Goal: Task Accomplishment & Management: Complete application form

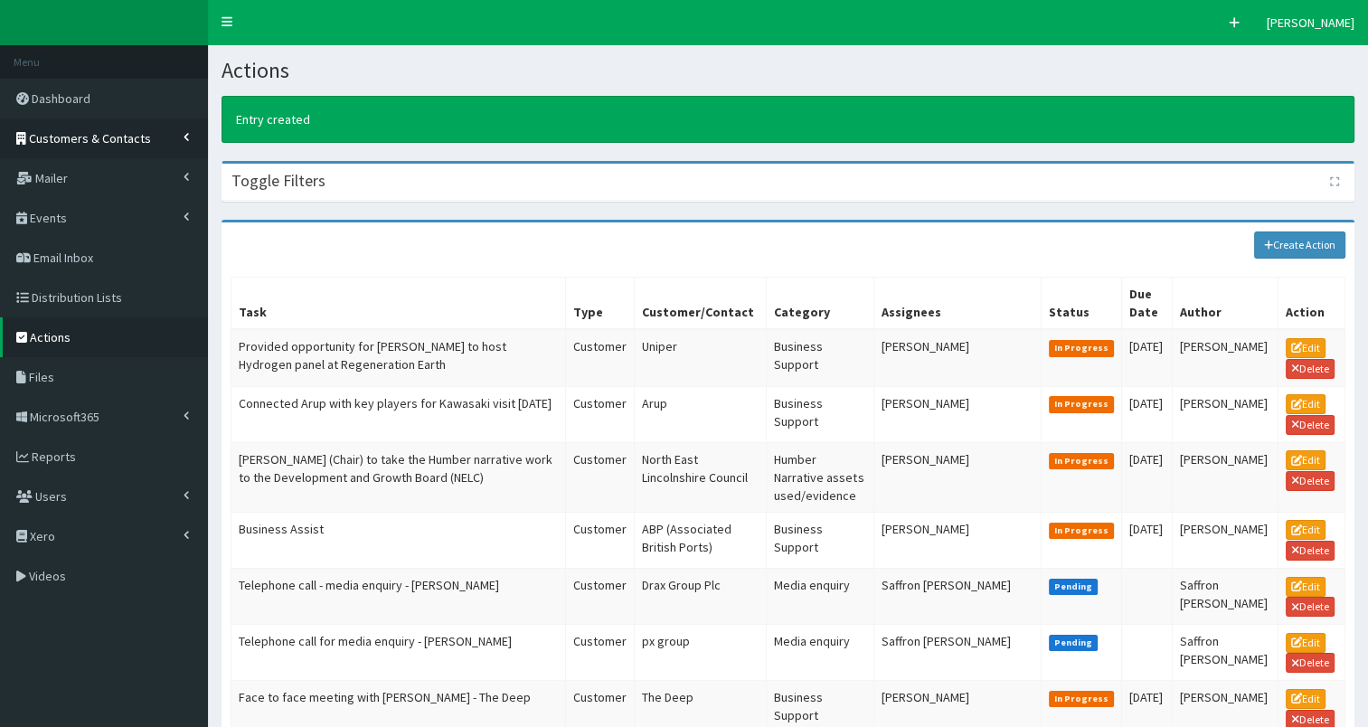
drag, startPoint x: 0, startPoint y: 0, endPoint x: 96, endPoint y: 136, distance: 166.1
click at [96, 136] on span "Customers & Contacts" at bounding box center [90, 138] width 122 height 16
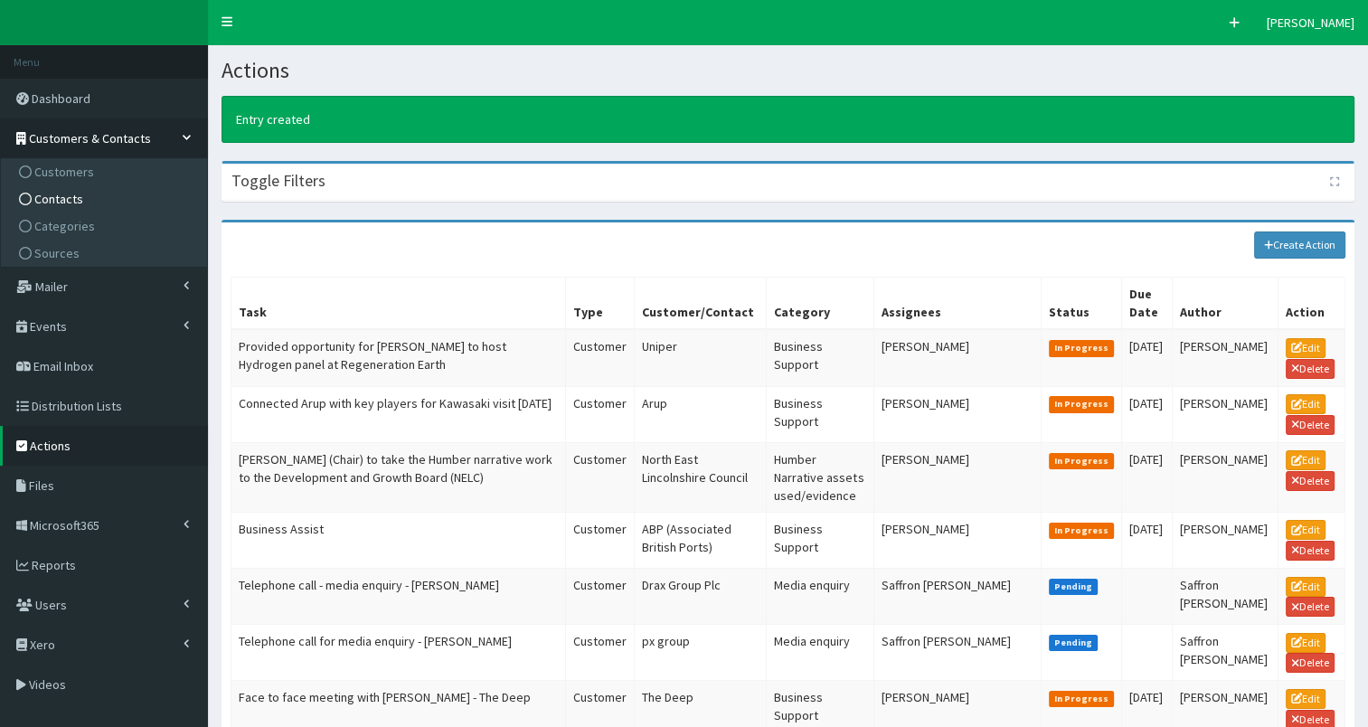
click at [92, 203] on link "Contacts" at bounding box center [106, 198] width 202 height 27
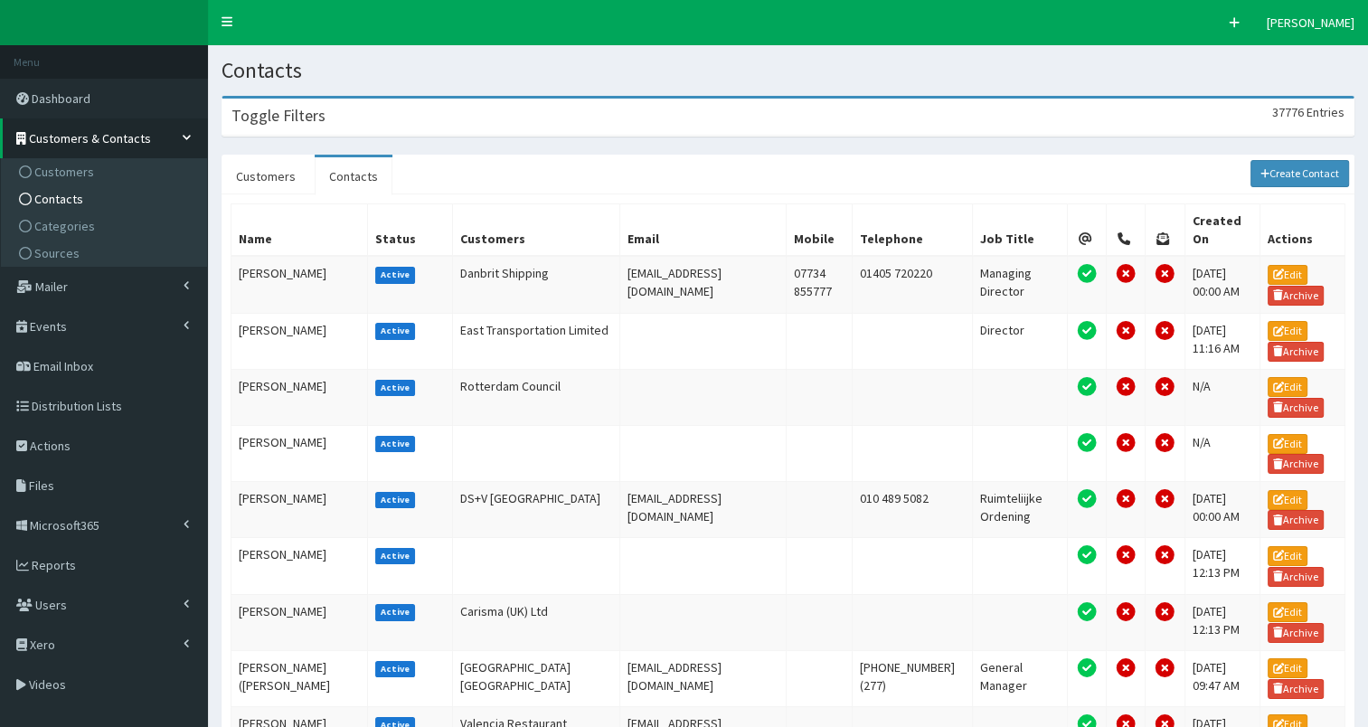
click at [354, 116] on div "Toggle Filters 37776 Entries" at bounding box center [787, 117] width 1131 height 37
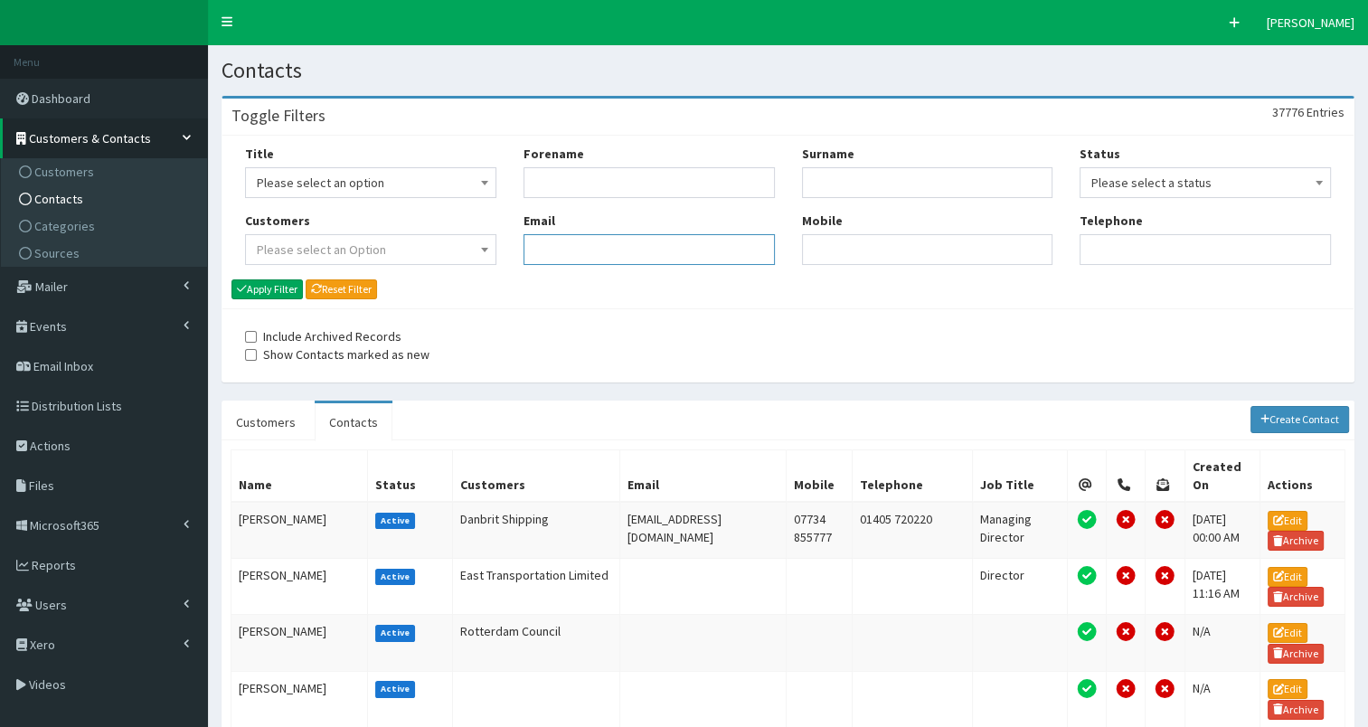
click at [558, 243] on input "Email" at bounding box center [648, 249] width 251 height 31
paste input ""mark.shepherd@hulltrains.co.uk" <mark.shepherd@hulltrains.co.uk>"
drag, startPoint x: 533, startPoint y: 250, endPoint x: 721, endPoint y: 251, distance: 188.0
click at [721, 251] on input "[EMAIL_ADDRESS][DOMAIN_NAME]" at bounding box center [648, 249] width 251 height 31
type input "mark.shepherd@hulltrains.co.uk"
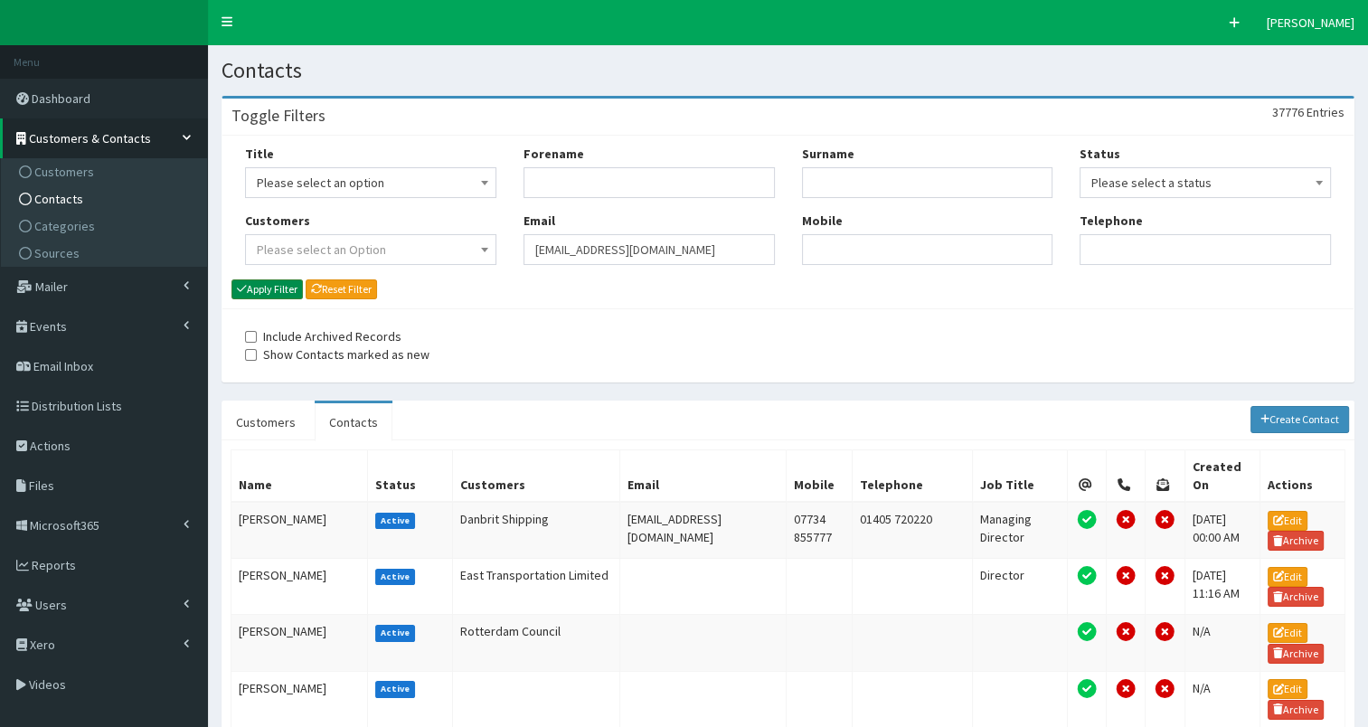
click at [270, 293] on button "Apply Filter" at bounding box center [266, 289] width 71 height 20
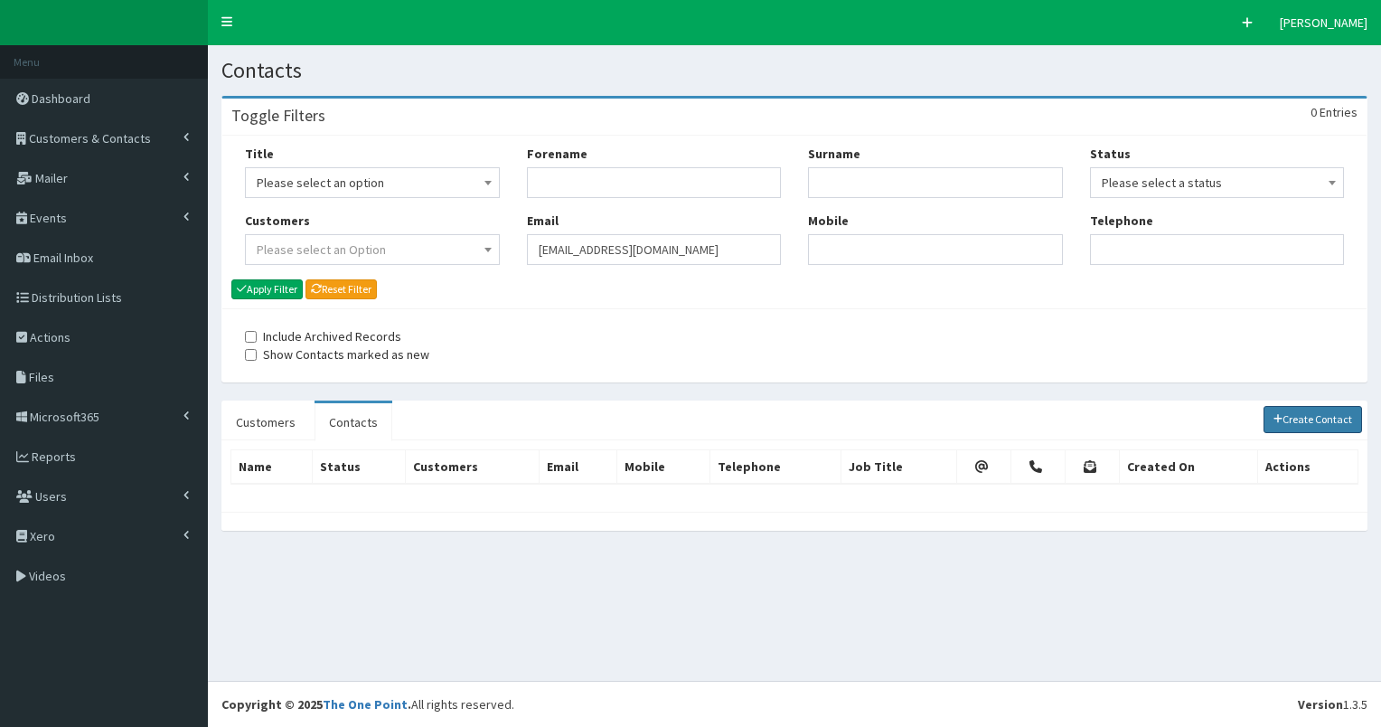
click at [1324, 414] on link "Create Contact" at bounding box center [1313, 419] width 99 height 27
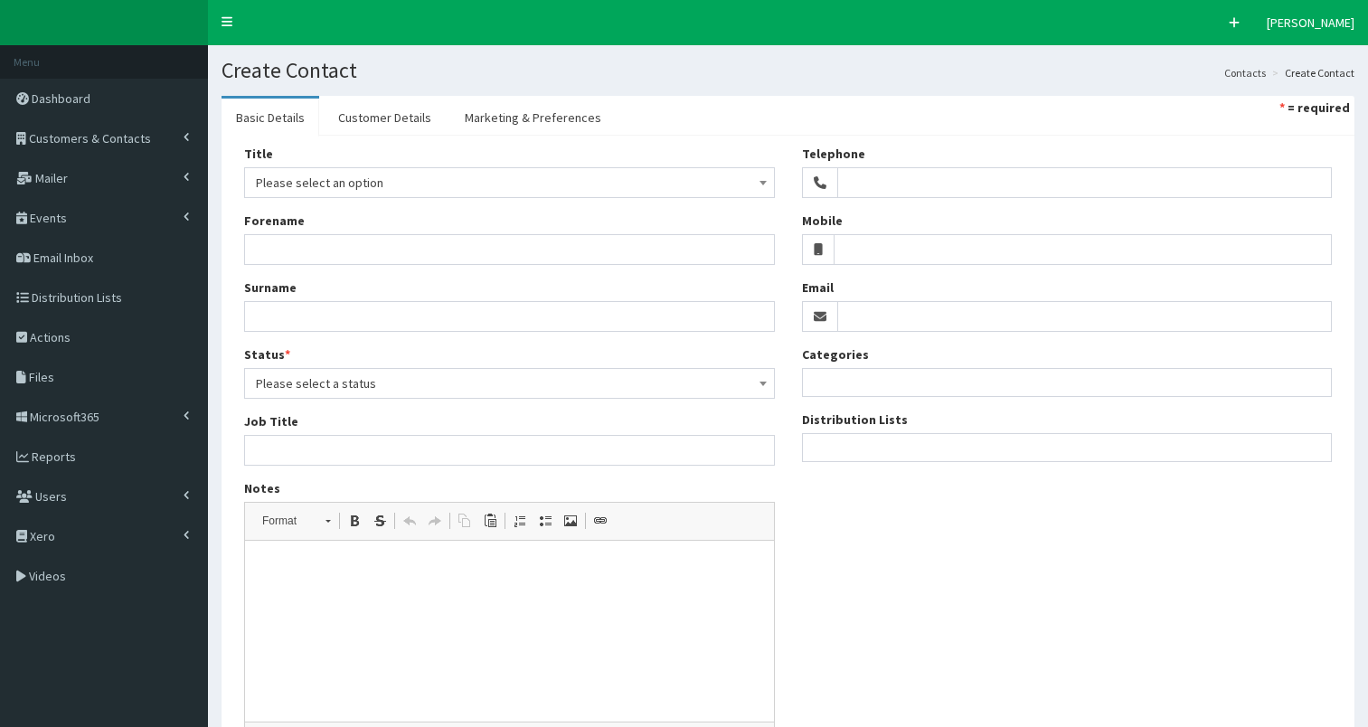
select select
click at [905, 319] on input "Email" at bounding box center [1084, 316] width 495 height 31
paste input "mark.shepherd@hulltrains.co.uk"
type input "mark.shepherd@hulltrains.co.uk"
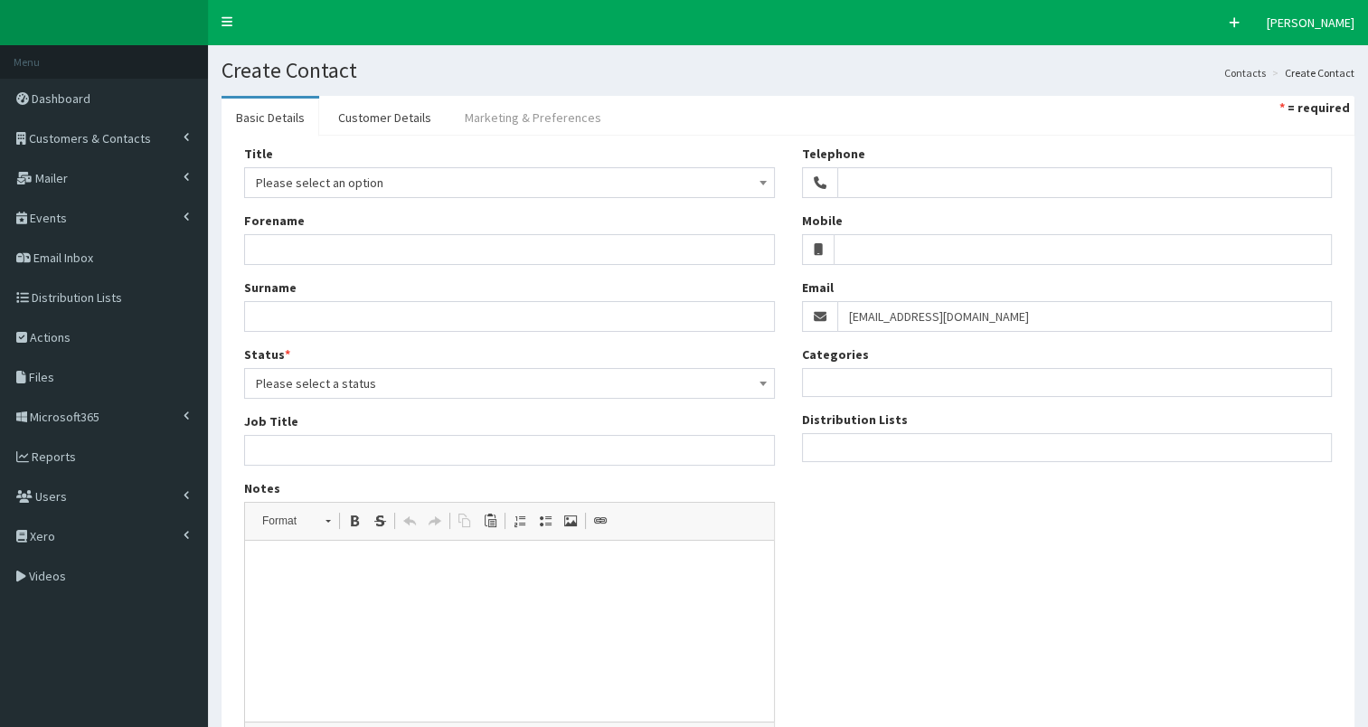
click at [547, 116] on link "Marketing & Preferences" at bounding box center [532, 118] width 165 height 38
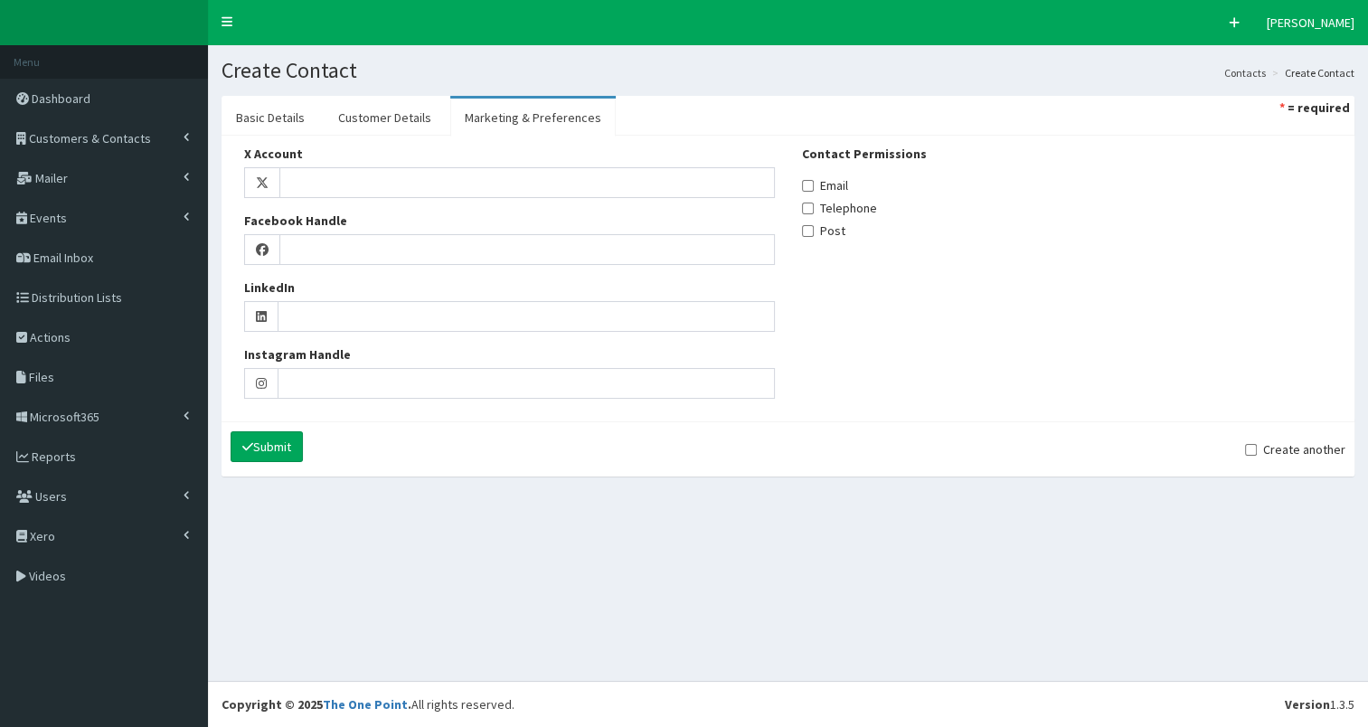
click at [820, 183] on label "Email" at bounding box center [825, 185] width 46 height 18
click at [814, 183] on input "Email" at bounding box center [808, 186] width 12 height 12
checkbox input "true"
click at [394, 120] on link "Customer Details" at bounding box center [385, 118] width 122 height 38
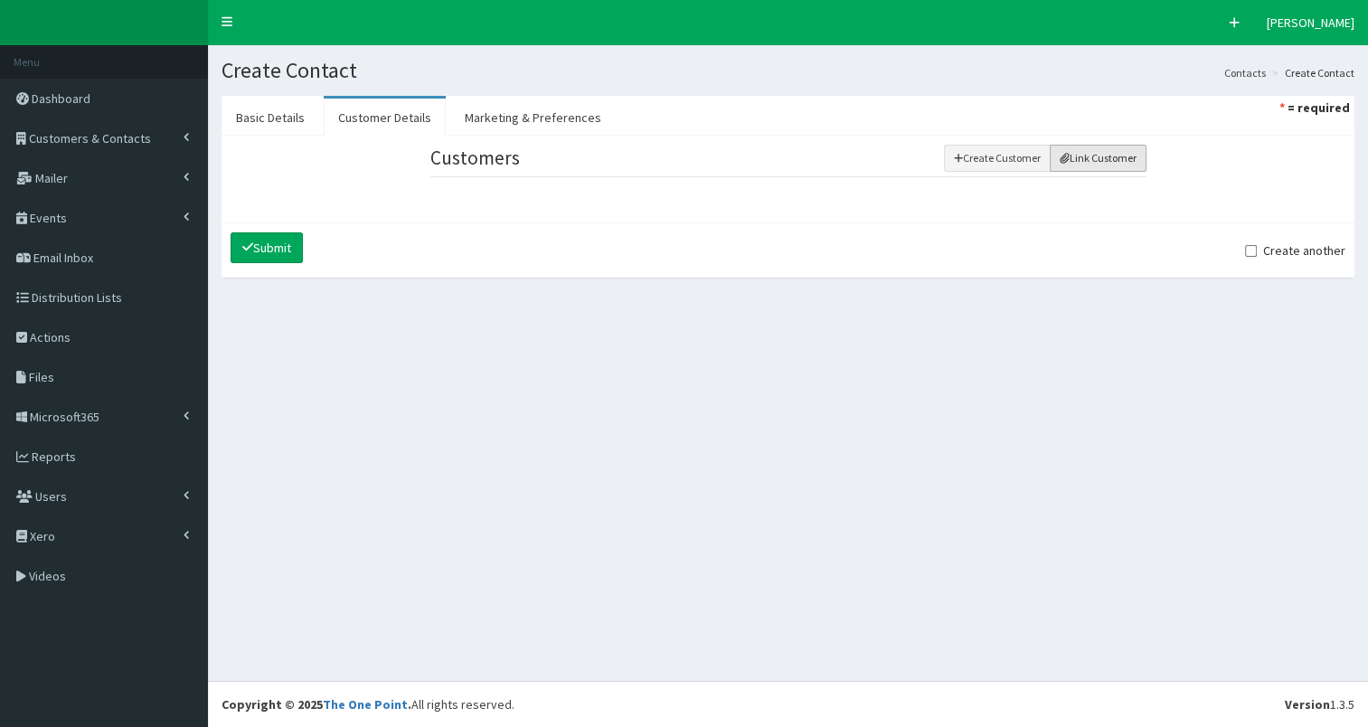
click at [1086, 152] on button "Link Customer" at bounding box center [1098, 158] width 97 height 27
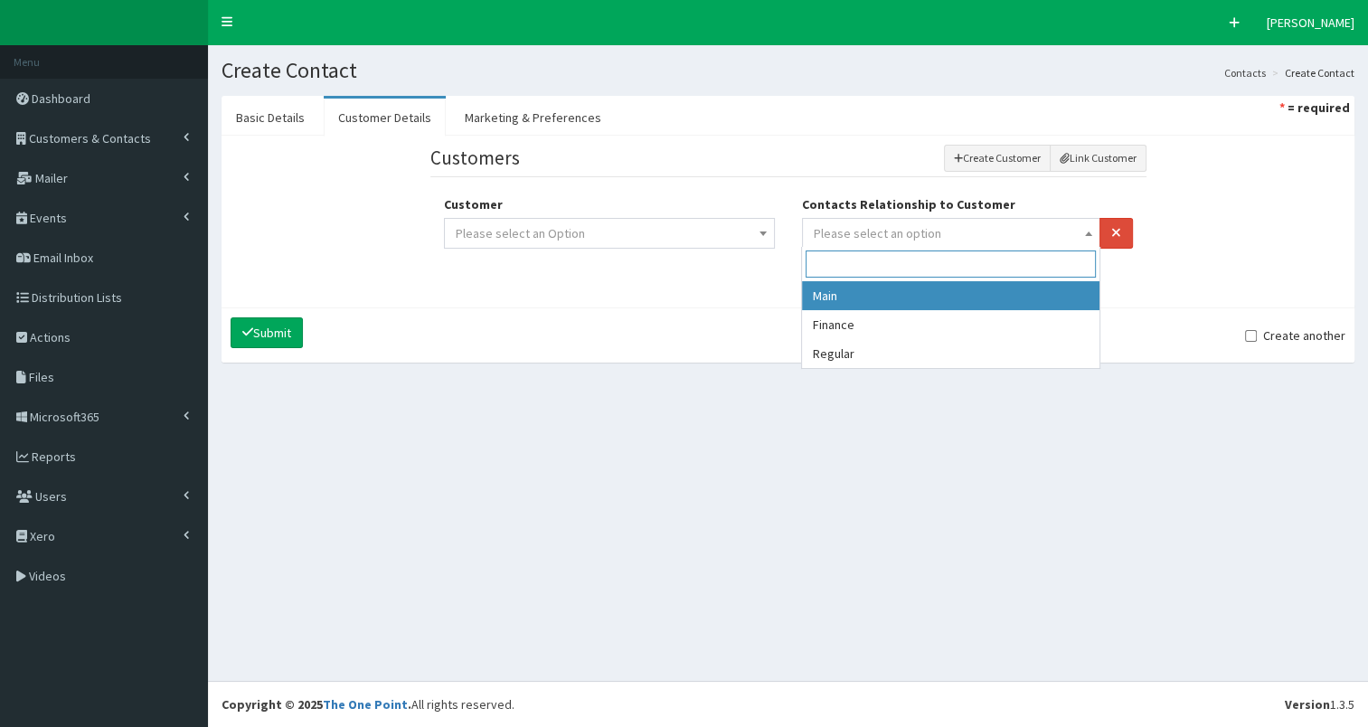
click at [867, 228] on span "Please select an option" at bounding box center [877, 233] width 127 height 16
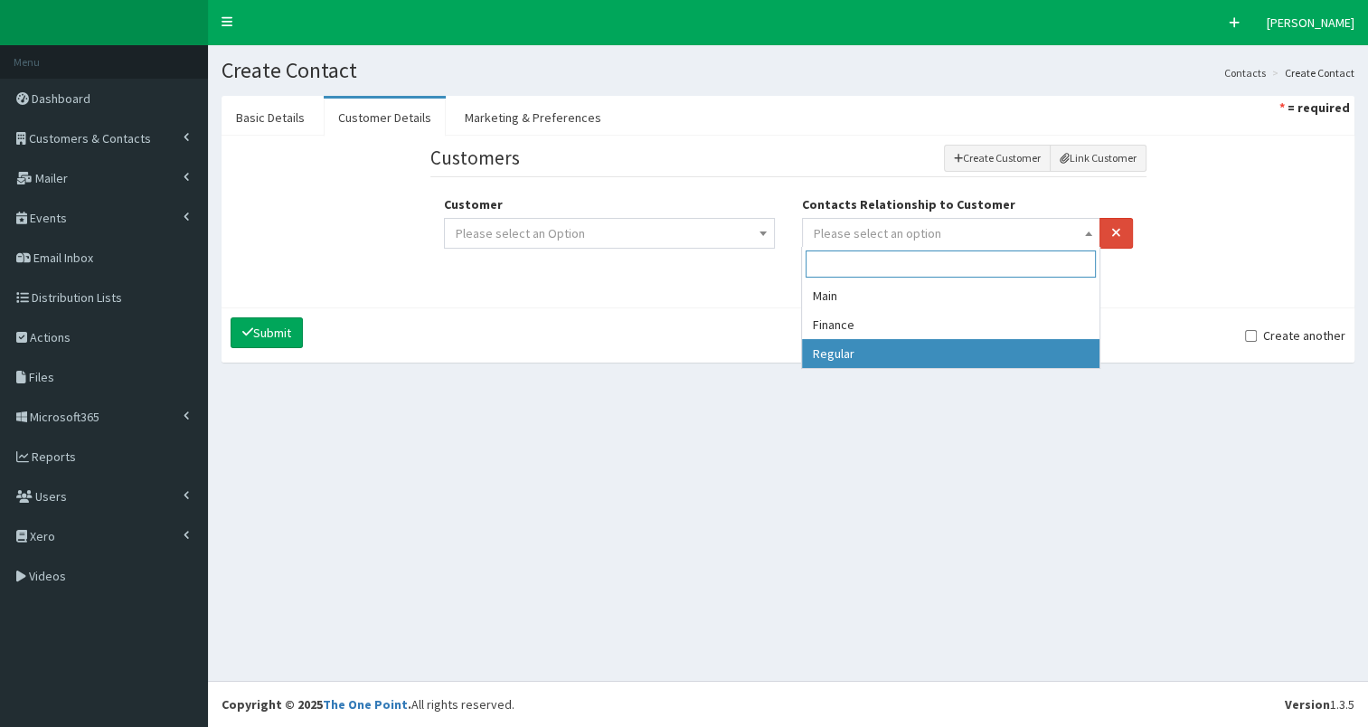
select select "3"
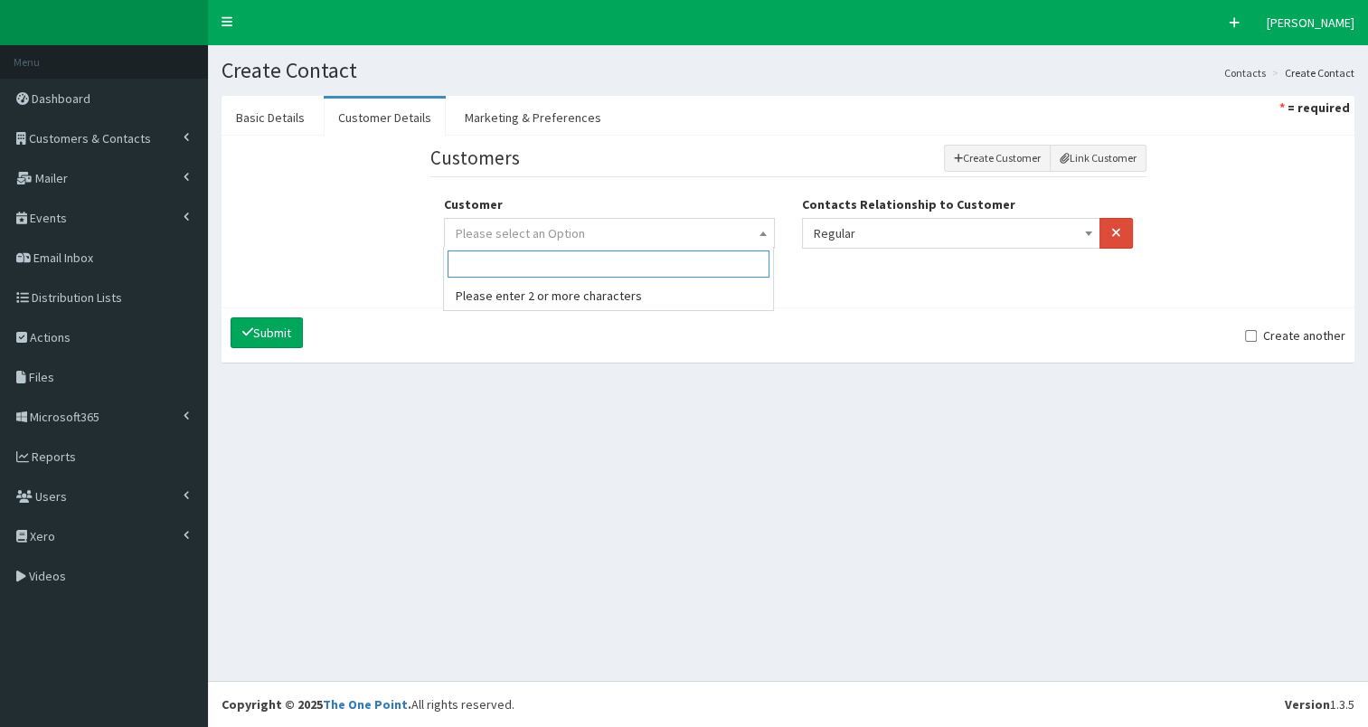
click at [669, 228] on span "Please select an Option" at bounding box center [609, 233] width 307 height 25
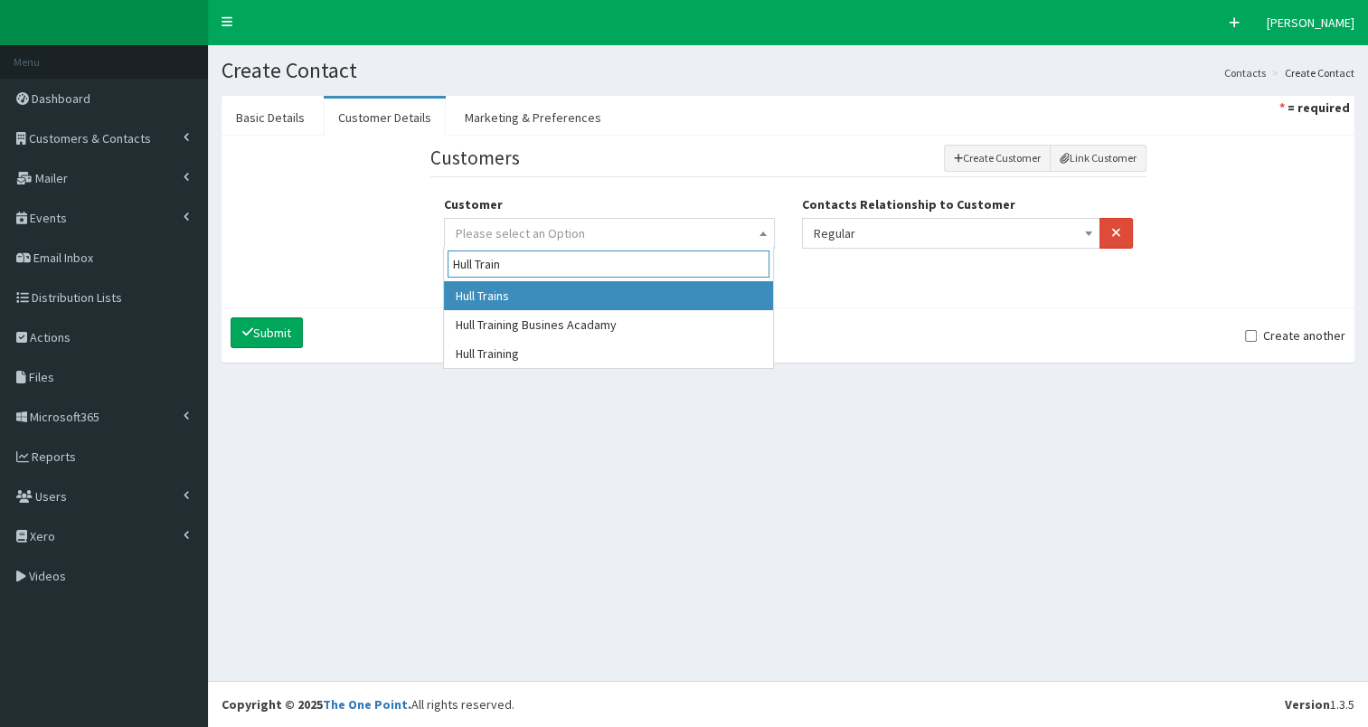
type input "Hull Train"
select select "361"
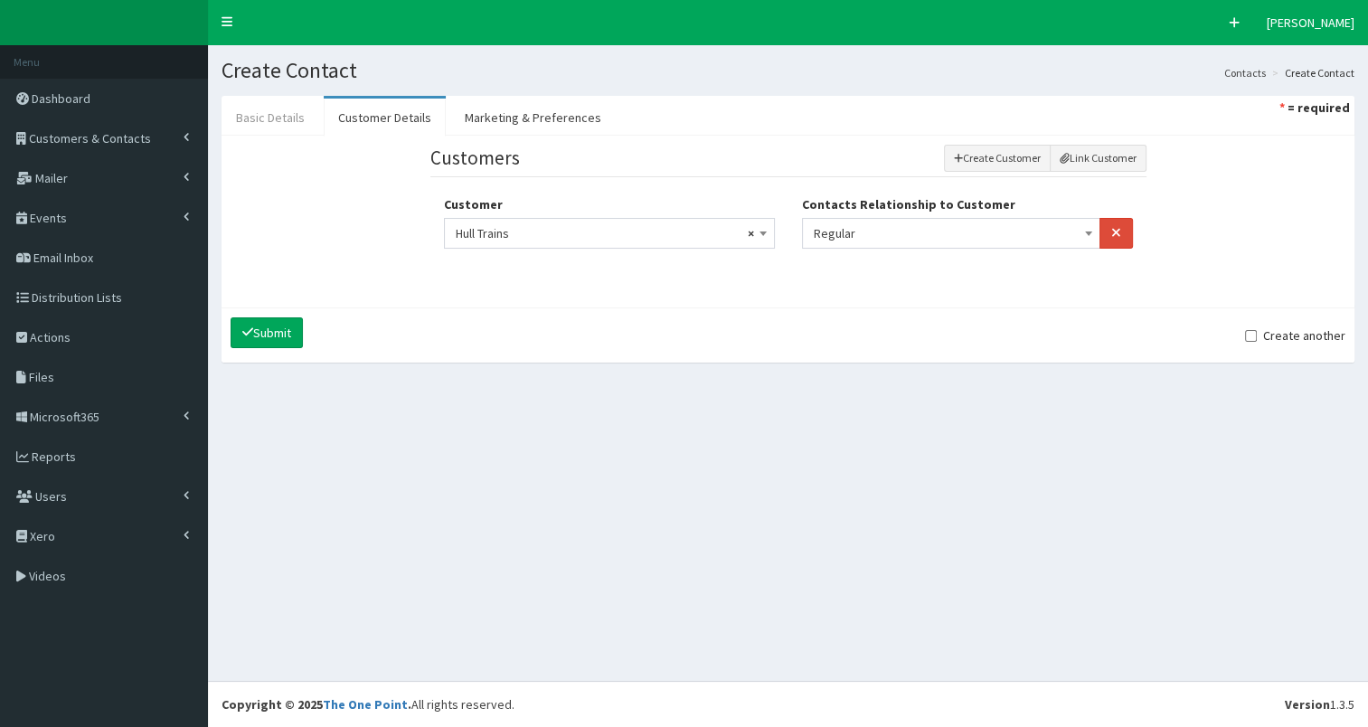
click at [287, 119] on link "Basic Details" at bounding box center [270, 118] width 98 height 38
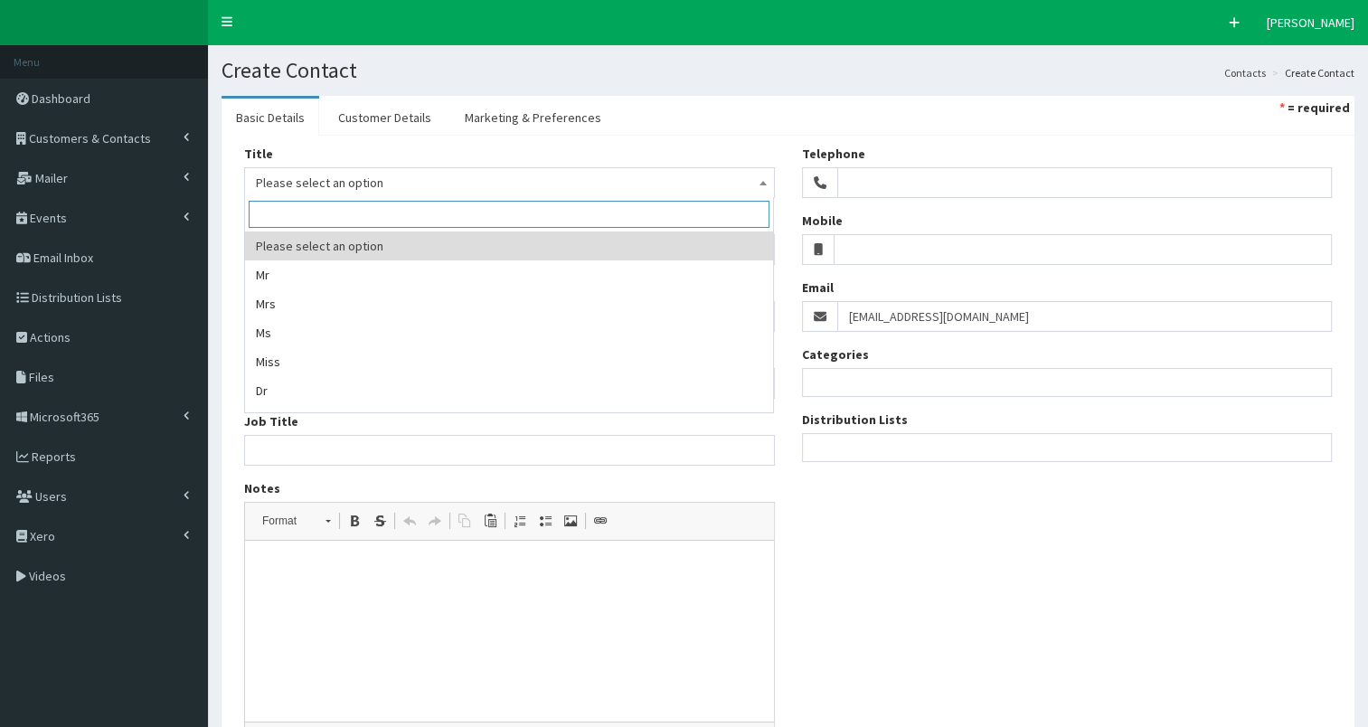
click at [296, 174] on span "Please select an option" at bounding box center [509, 182] width 507 height 25
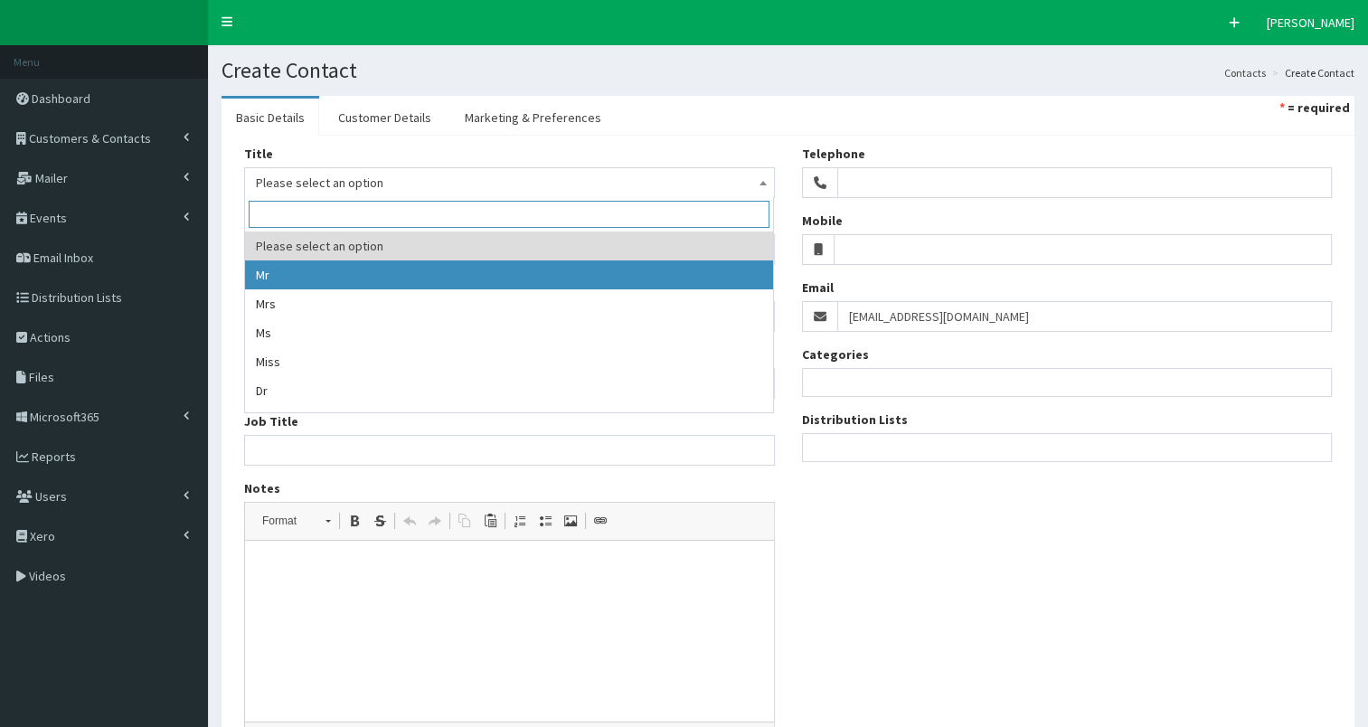
select select "1"
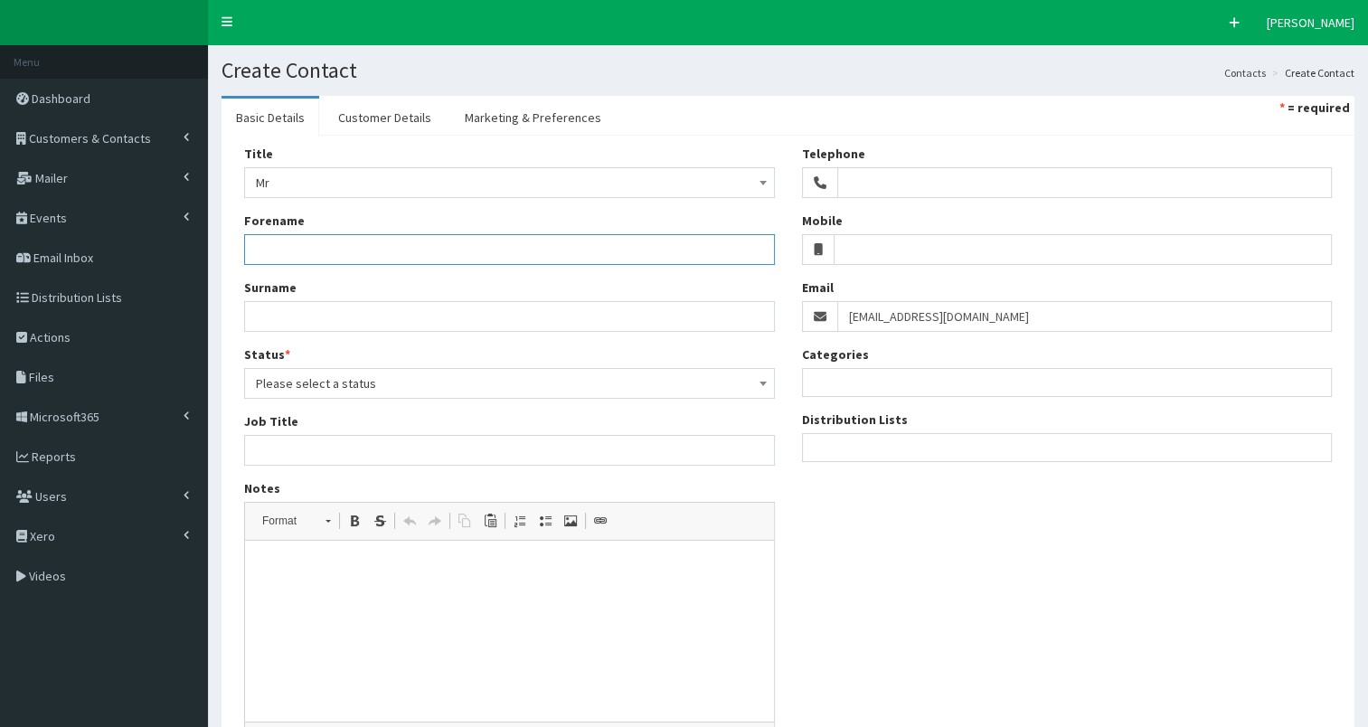
click at [289, 253] on input "Forename" at bounding box center [509, 249] width 531 height 31
type input "Mark"
click at [283, 311] on input "Surname" at bounding box center [509, 316] width 531 height 31
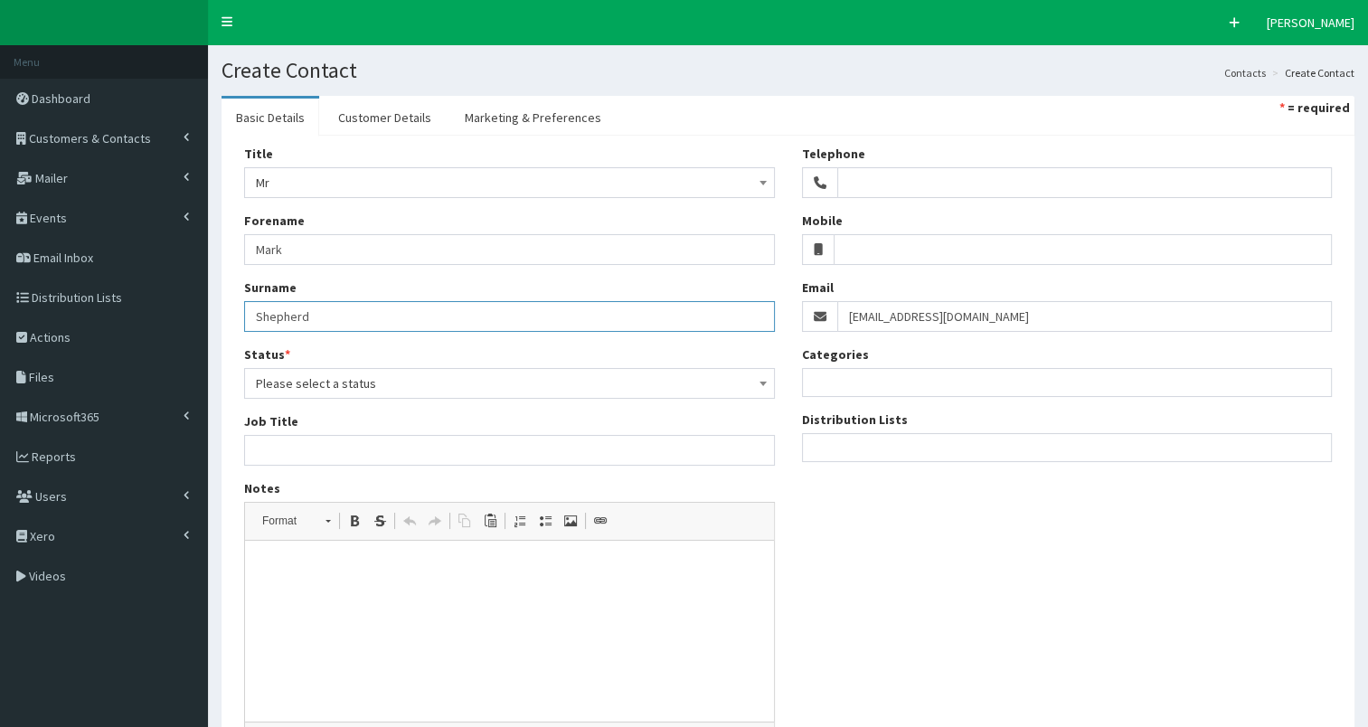
type input "Shepherd"
click at [309, 392] on span "Please select a status" at bounding box center [509, 383] width 507 height 25
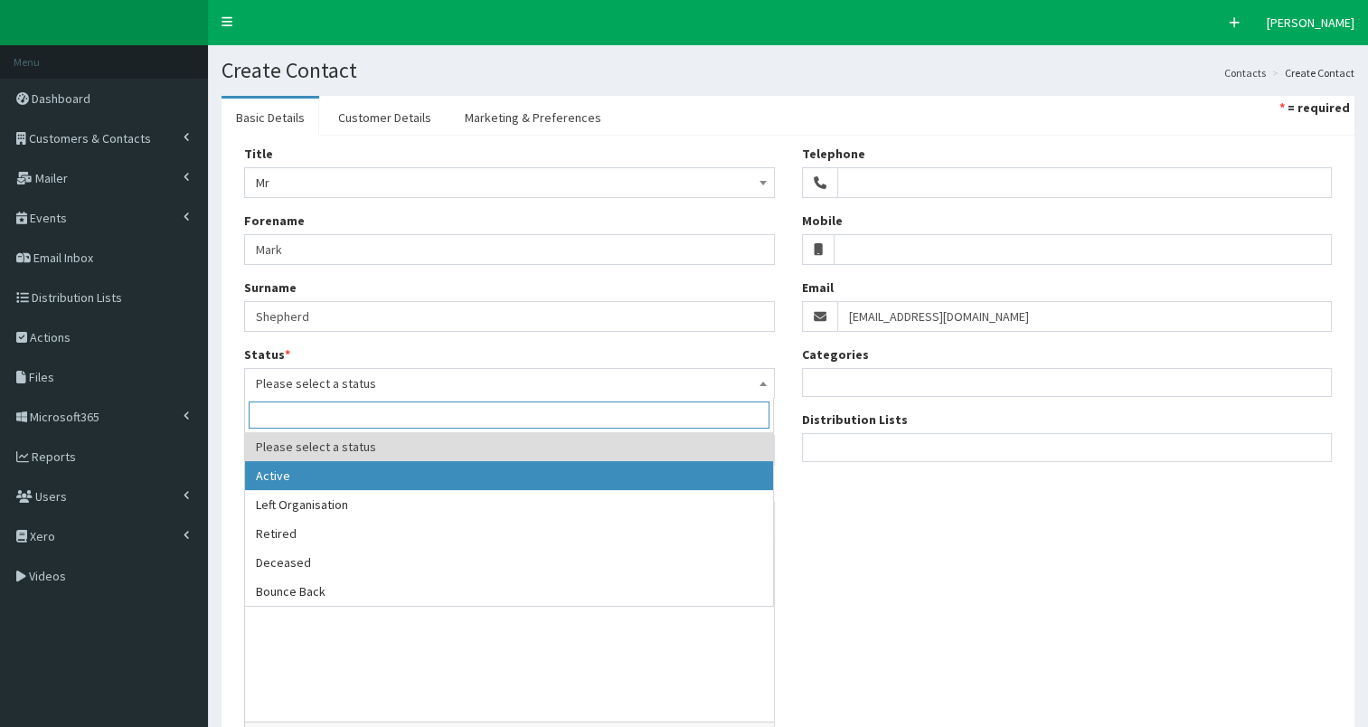
select select "1"
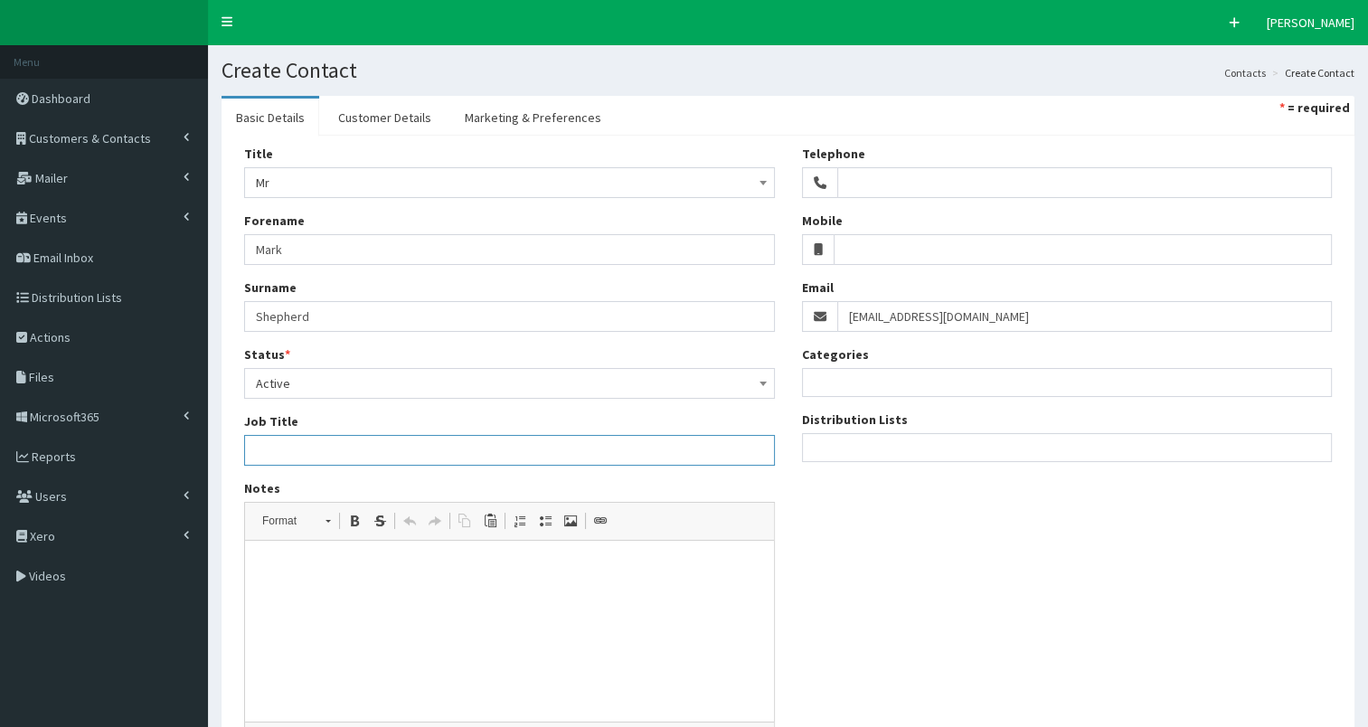
click at [275, 456] on input "Job Title" at bounding box center [509, 450] width 531 height 31
paste input "Head of Operational Safety (Open Access Operations)"
type input "Head of Operational Safety (Open Access Operations)"
click at [864, 454] on ul at bounding box center [1067, 445] width 529 height 23
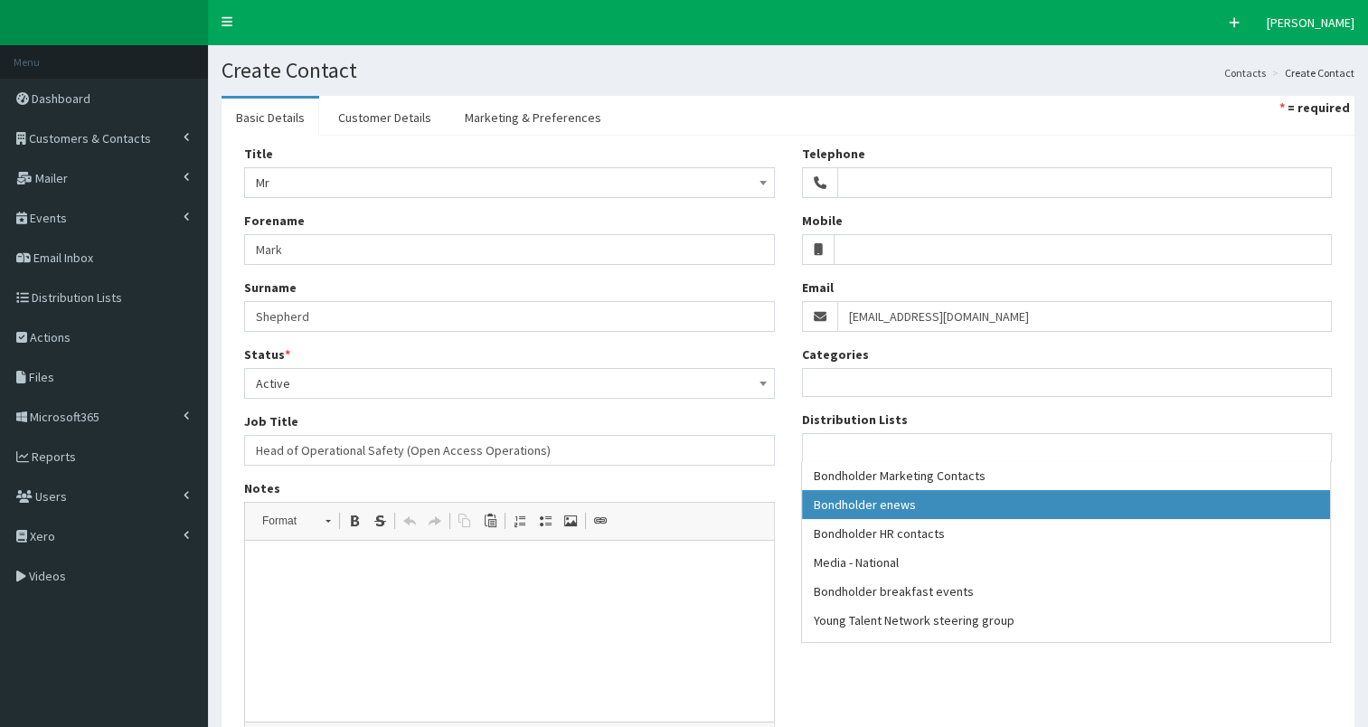
select select "79"
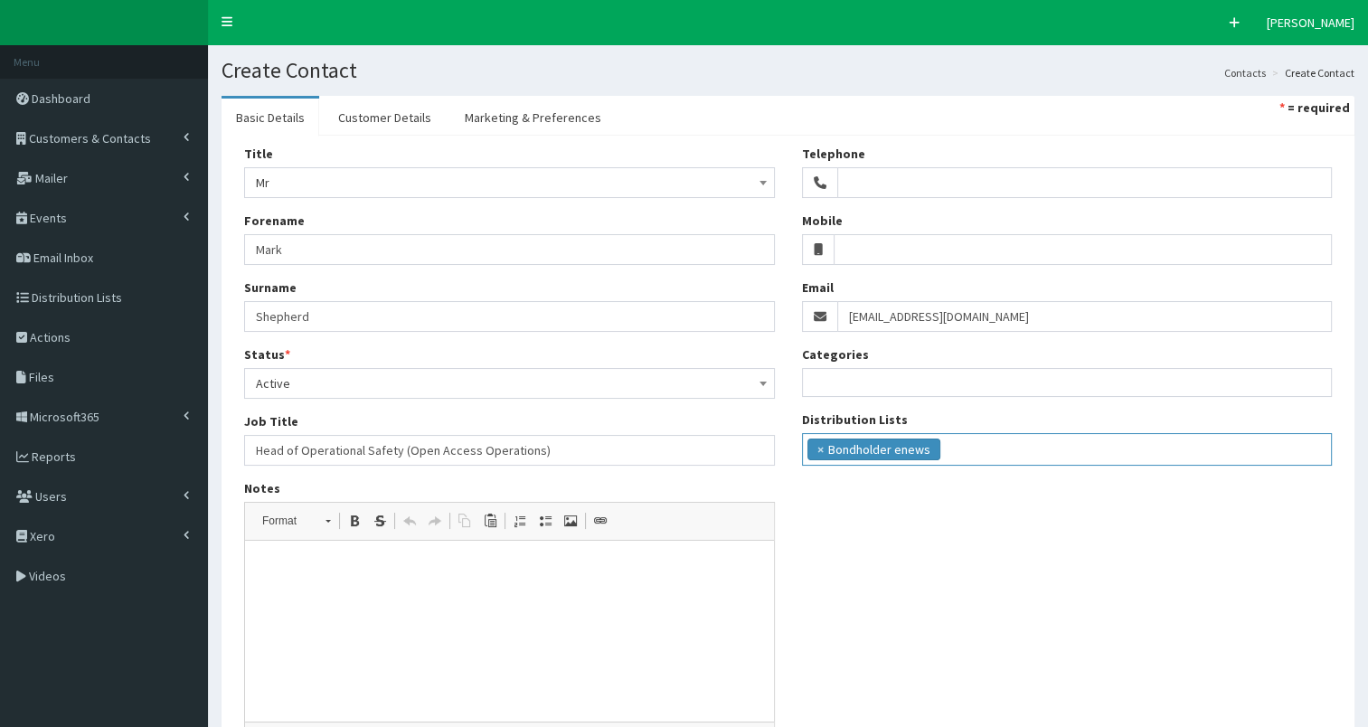
click at [991, 451] on ul "× Bondholder enews" at bounding box center [1067, 447] width 529 height 26
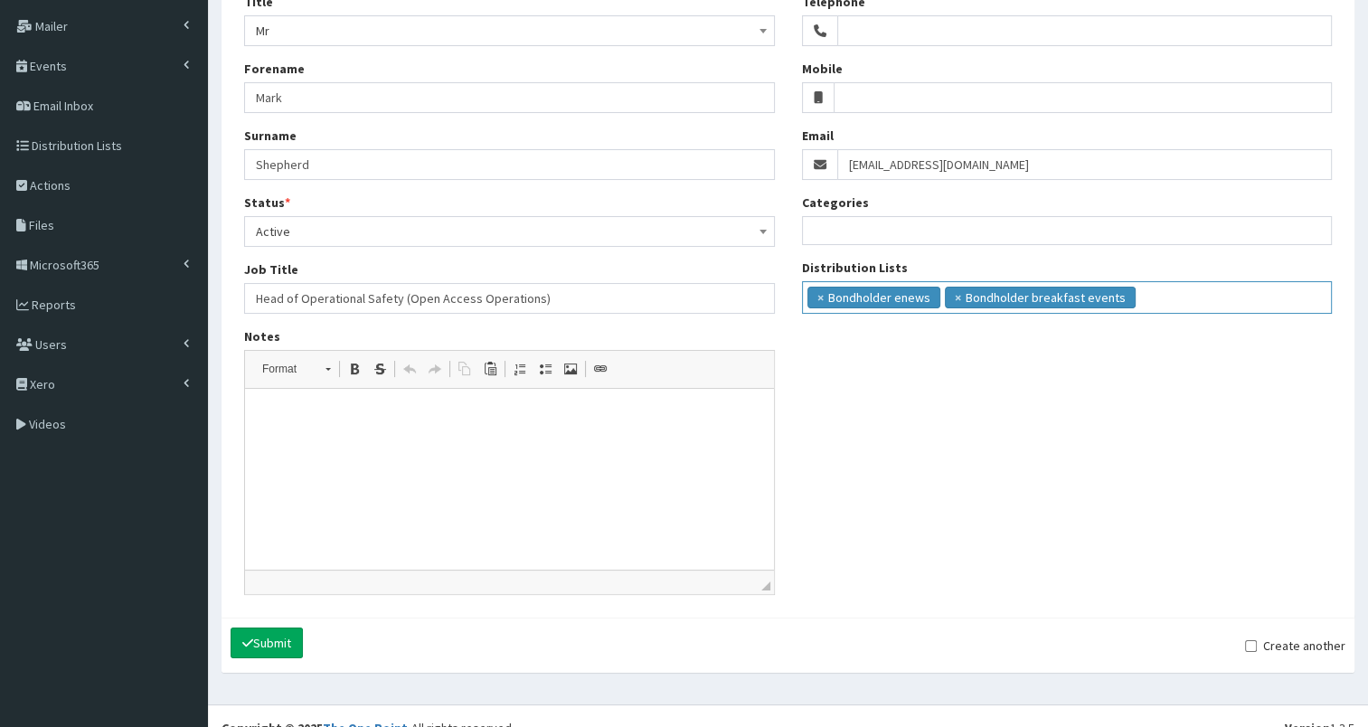
scroll to position [174, 0]
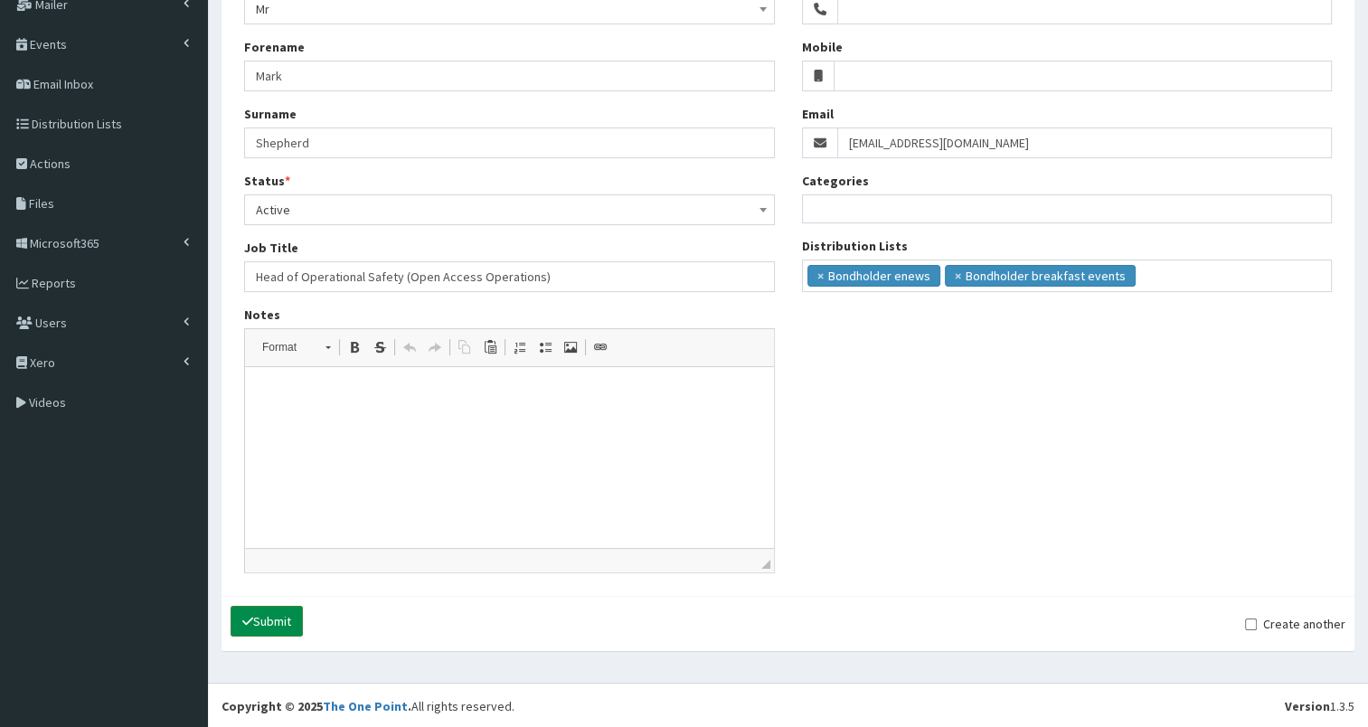
click at [275, 614] on button "Submit" at bounding box center [267, 621] width 72 height 31
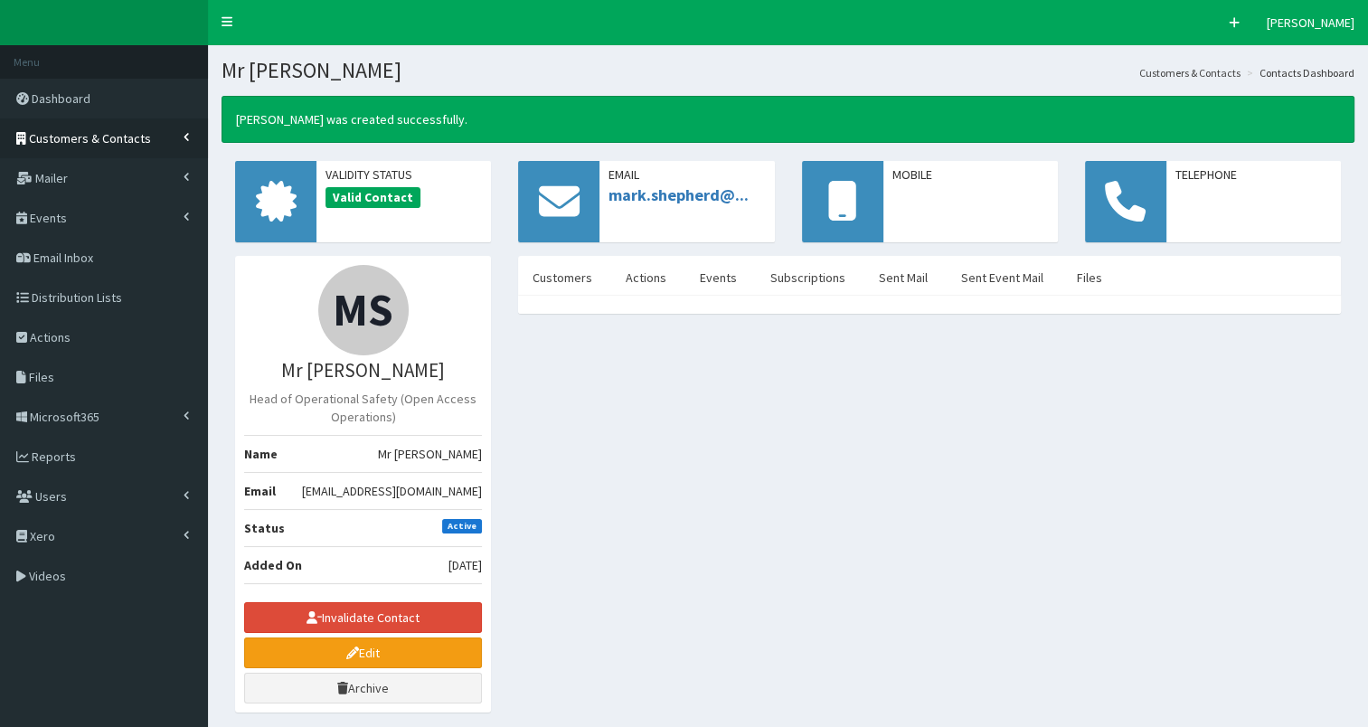
click at [109, 130] on span "Customers & Contacts" at bounding box center [90, 138] width 122 height 16
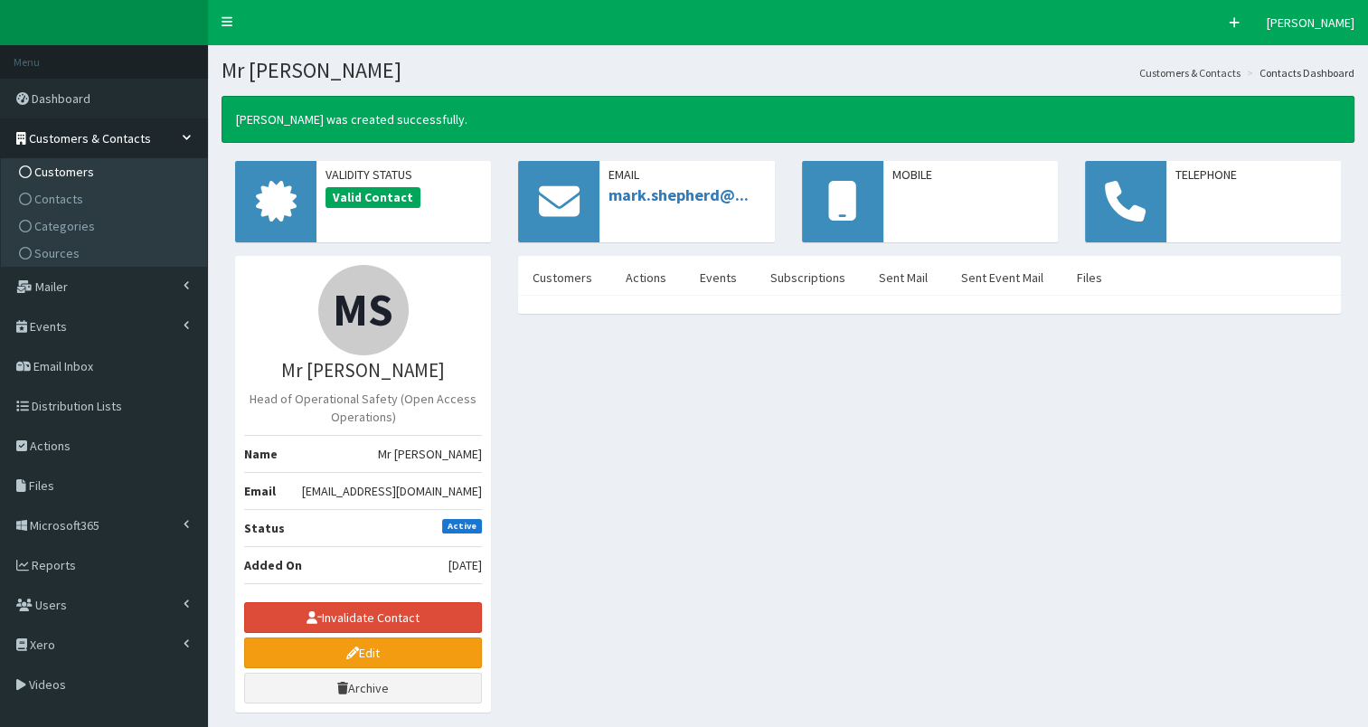
click at [89, 174] on span "Customers" at bounding box center [64, 172] width 60 height 16
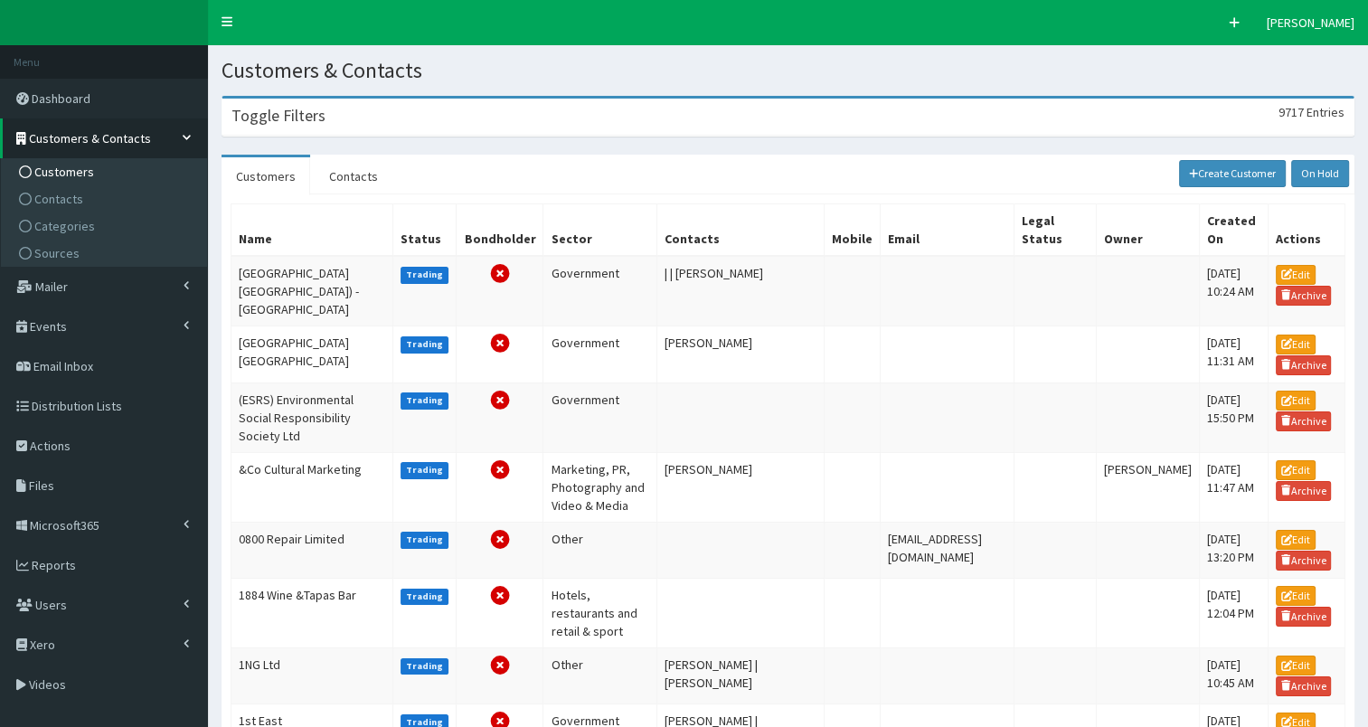
click at [297, 121] on h3 "Toggle Filters" at bounding box center [278, 116] width 94 height 16
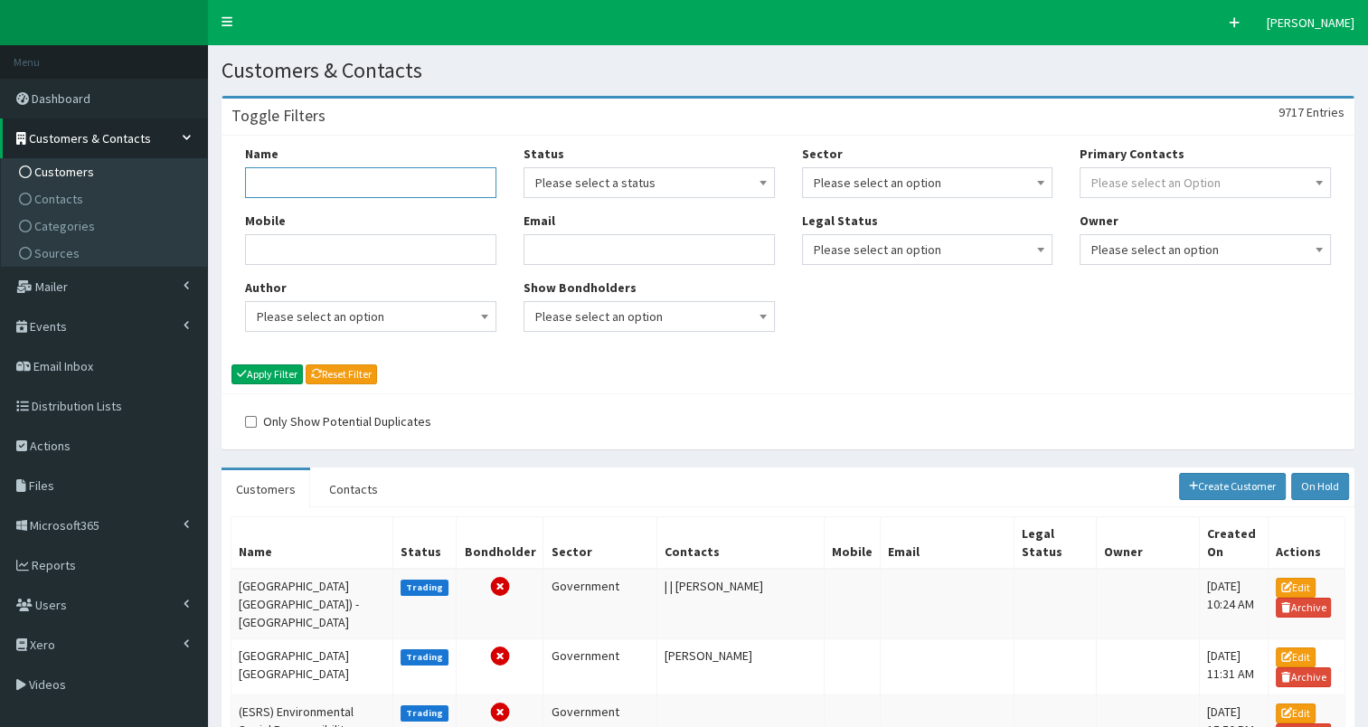
click at [275, 179] on input "Name" at bounding box center [370, 182] width 251 height 31
type input "lampada"
click at [267, 372] on button "Apply Filter" at bounding box center [266, 374] width 71 height 20
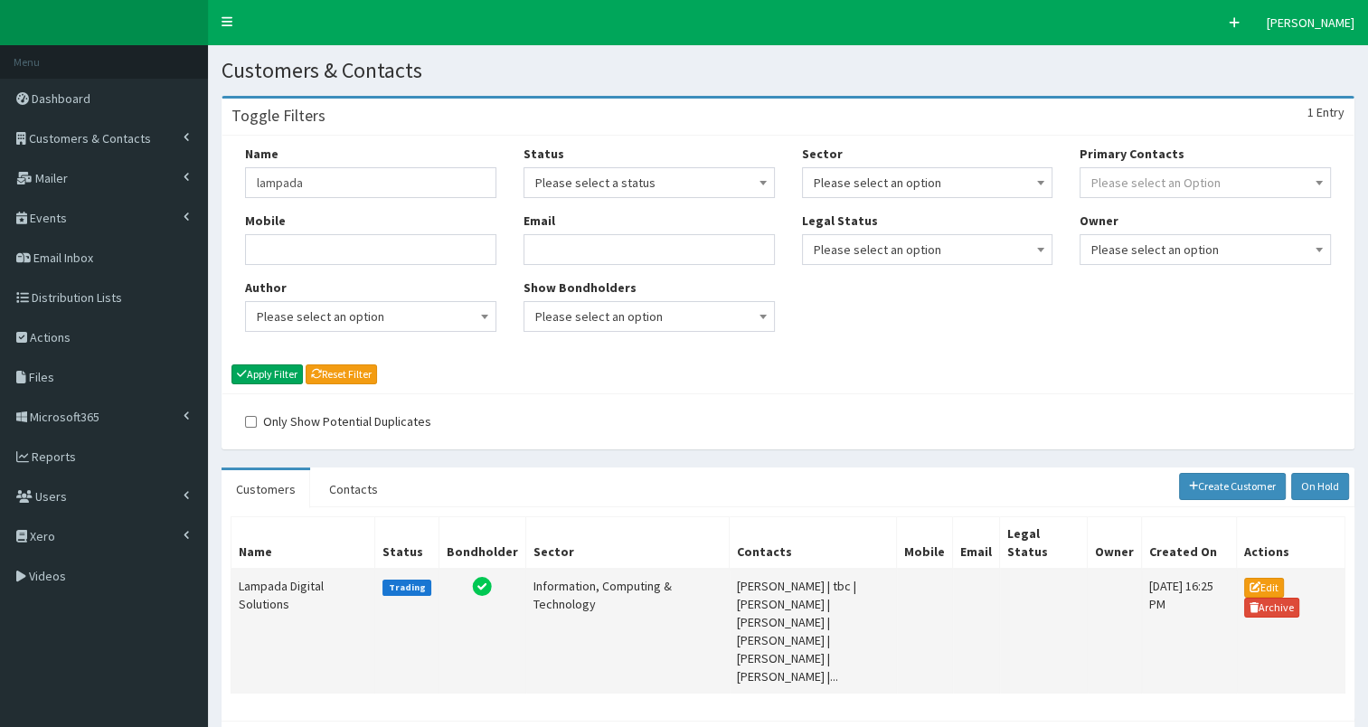
click at [264, 595] on td "Lampada Digital Solutions" at bounding box center [303, 631] width 144 height 125
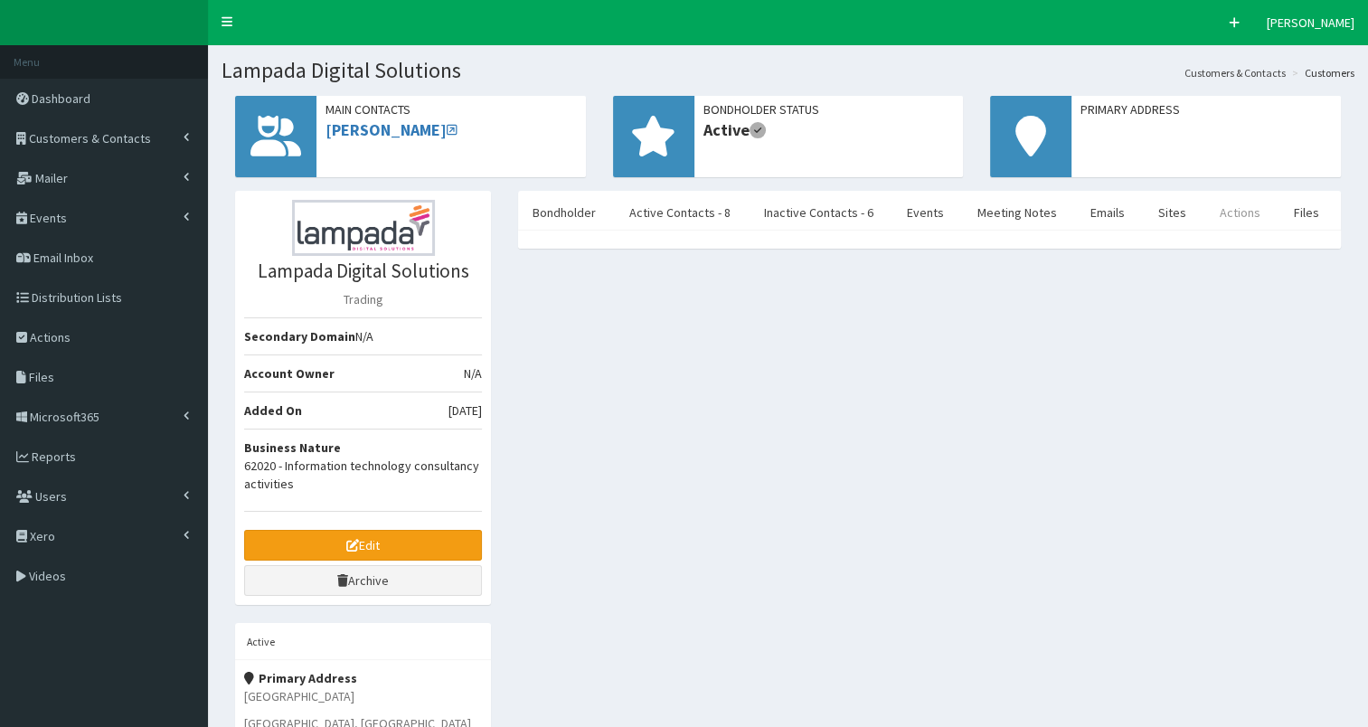
click at [1234, 215] on link "Actions" at bounding box center [1240, 212] width 70 height 38
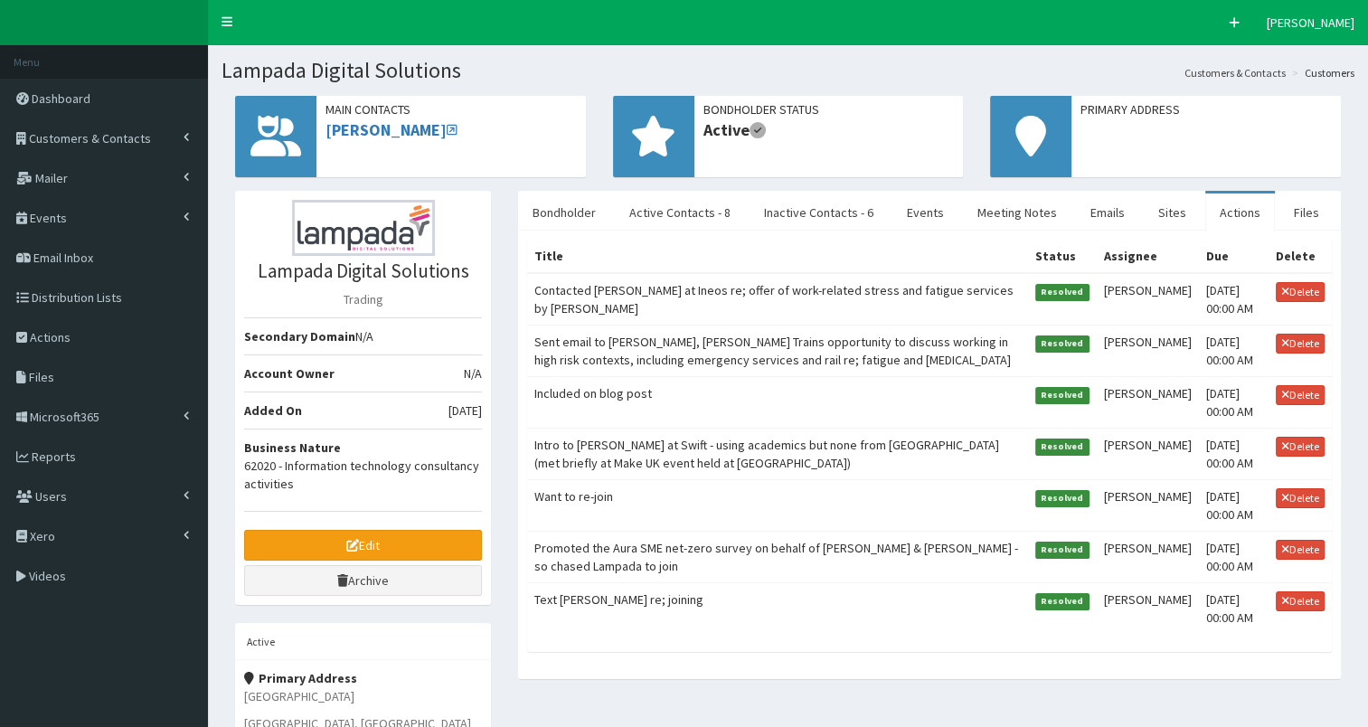
click at [665, 346] on td "Sent email to [PERSON_NAME], [PERSON_NAME] Trains opportunity to discuss workin…" at bounding box center [777, 351] width 501 height 52
select select
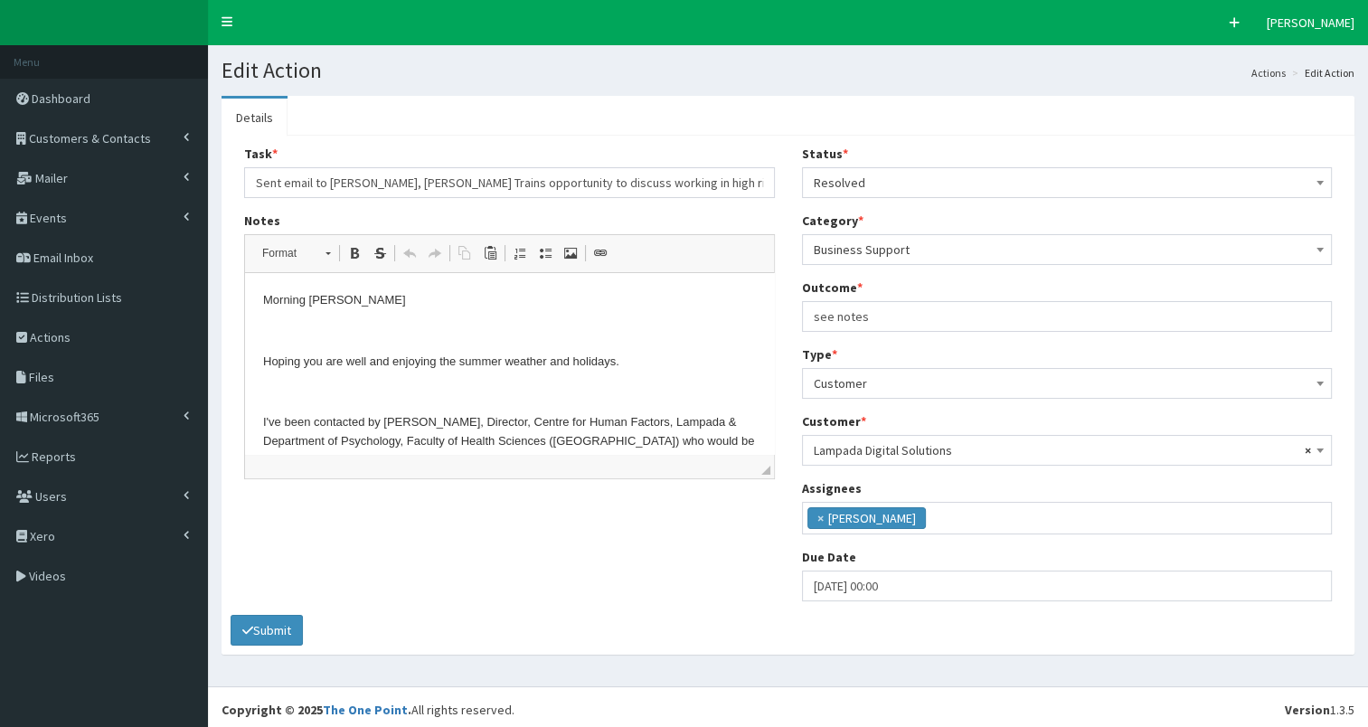
click at [259, 301] on html "Morning [PERSON_NAME] Hoping you are well and enjoying the summer weather and h…" at bounding box center [509, 547] width 529 height 549
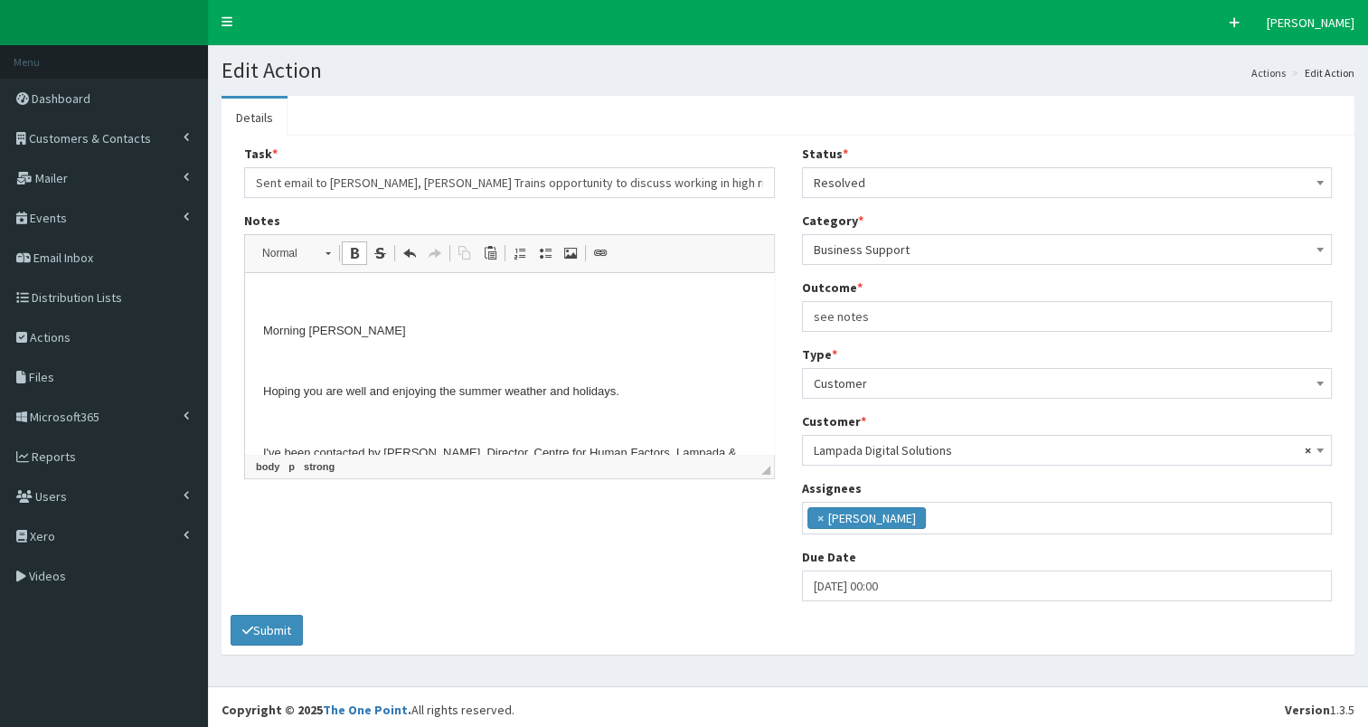
scroll to position [85, 0]
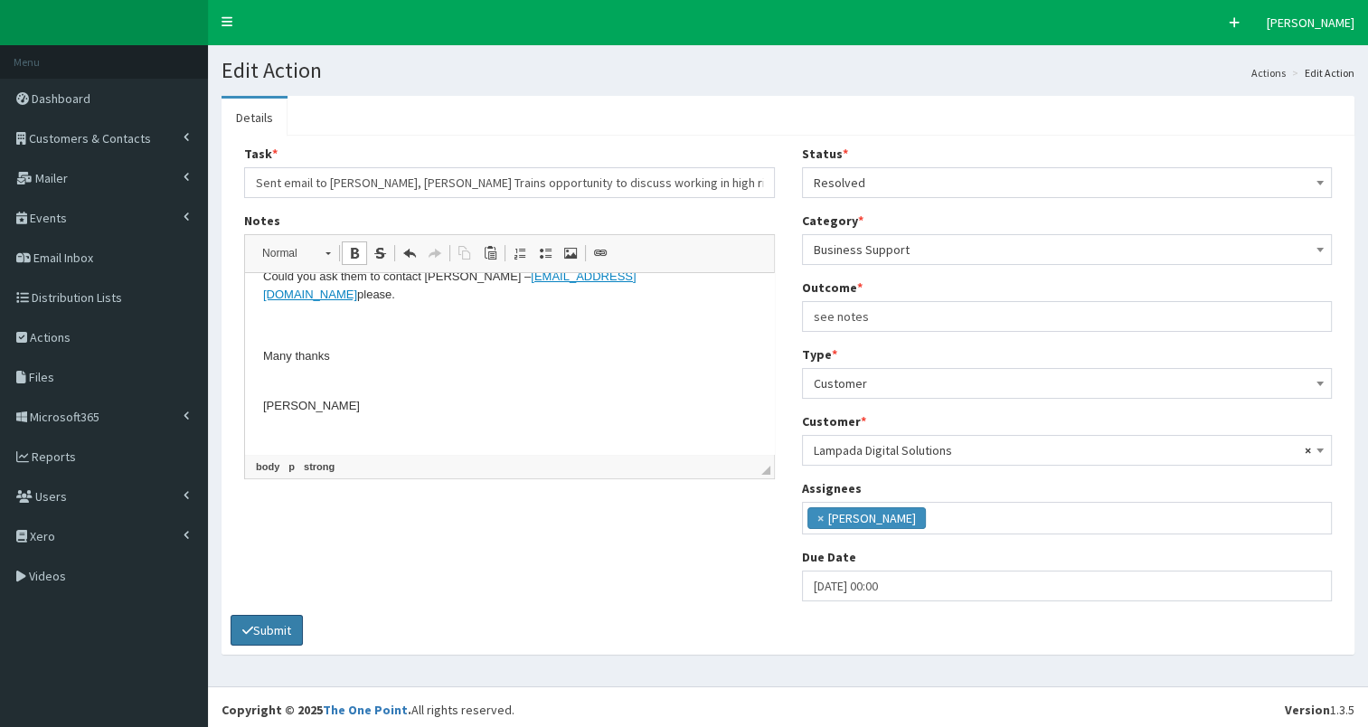
click at [271, 632] on button "Submit" at bounding box center [267, 630] width 72 height 31
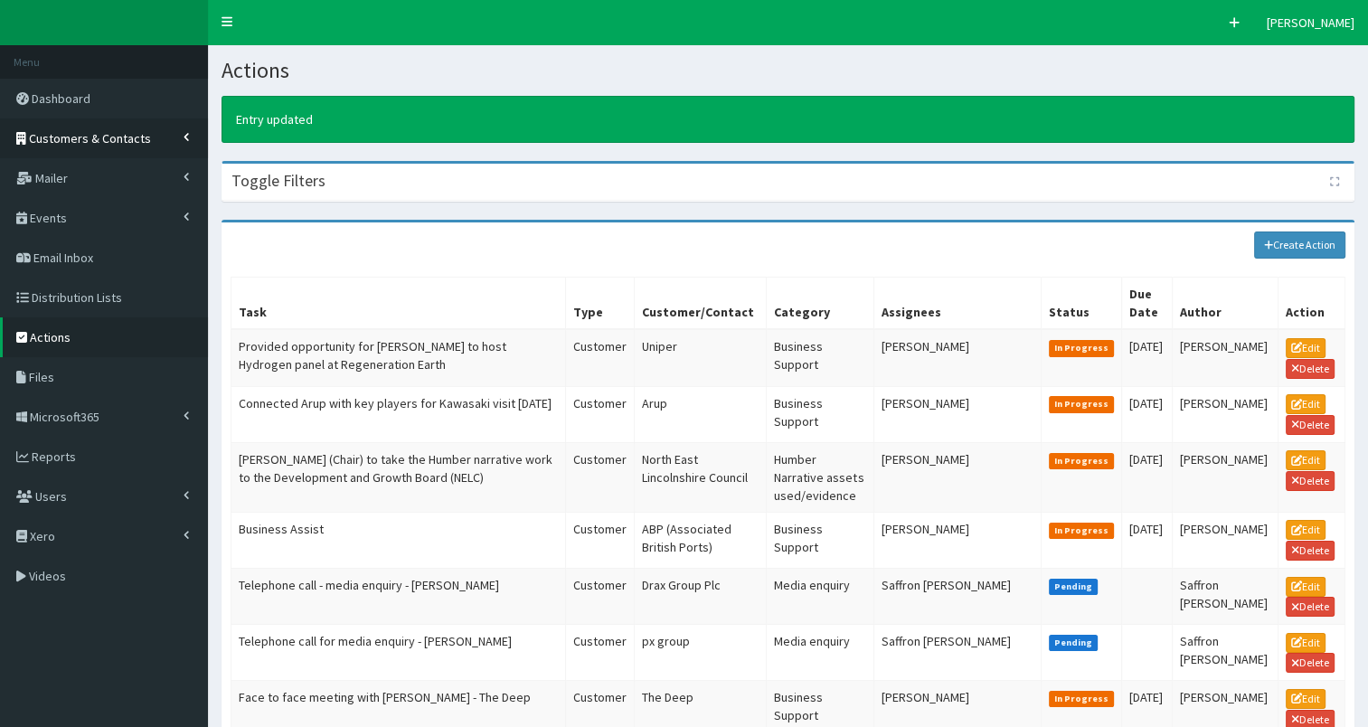
click at [101, 134] on span "Customers & Contacts" at bounding box center [90, 138] width 122 height 16
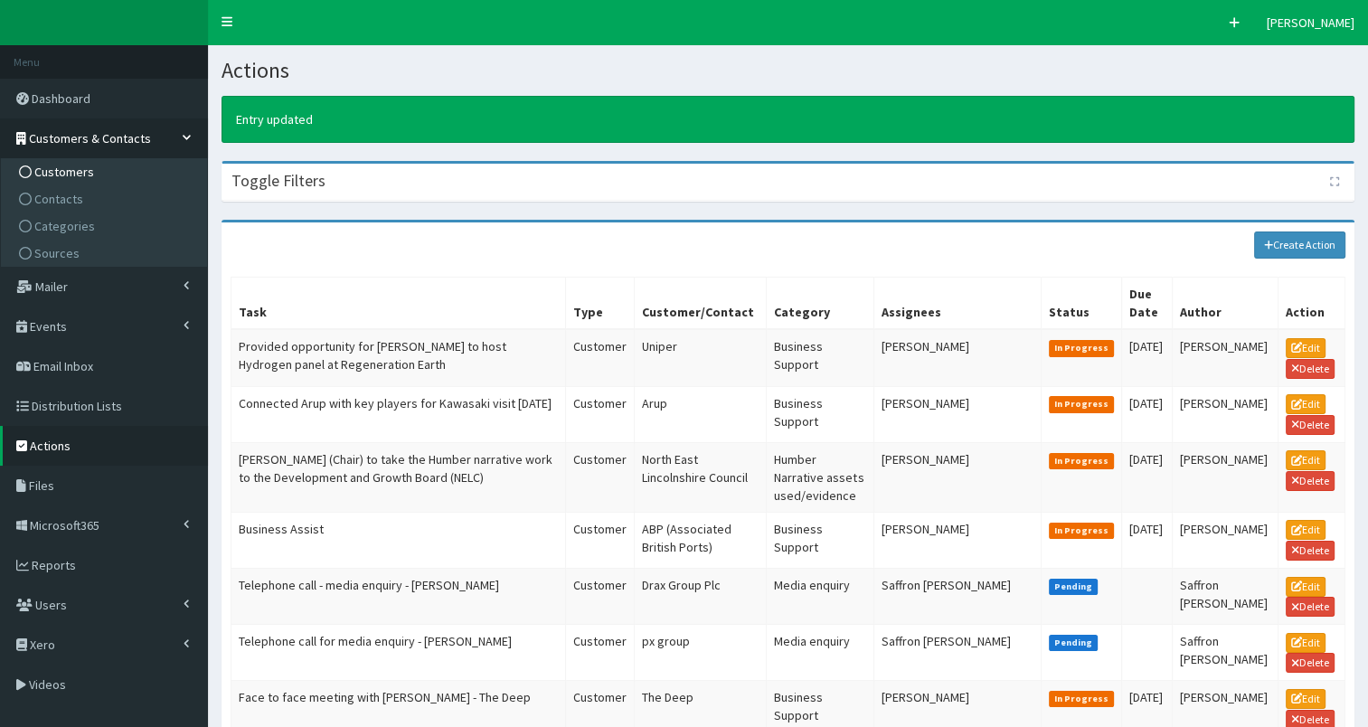
click at [97, 167] on link "Customers" at bounding box center [106, 171] width 202 height 27
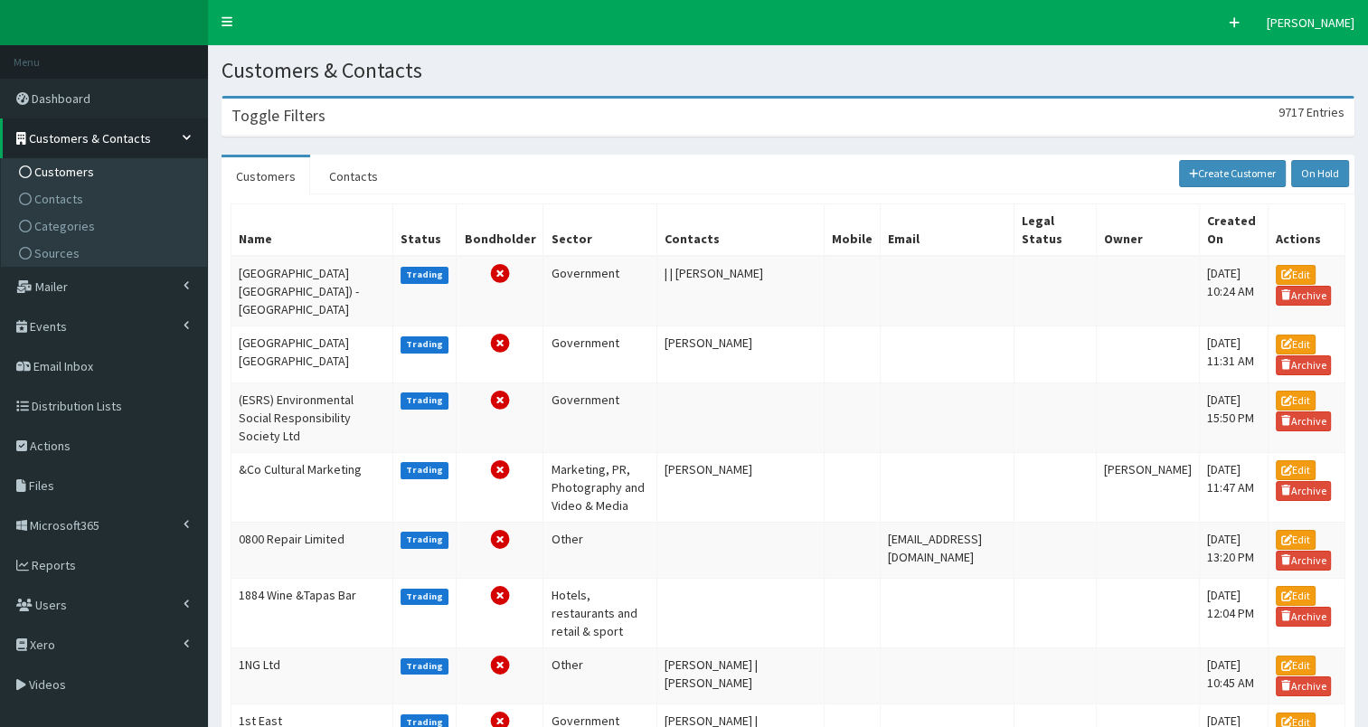
click at [408, 123] on div "Toggle Filters 9717 Entries" at bounding box center [787, 117] width 1131 height 37
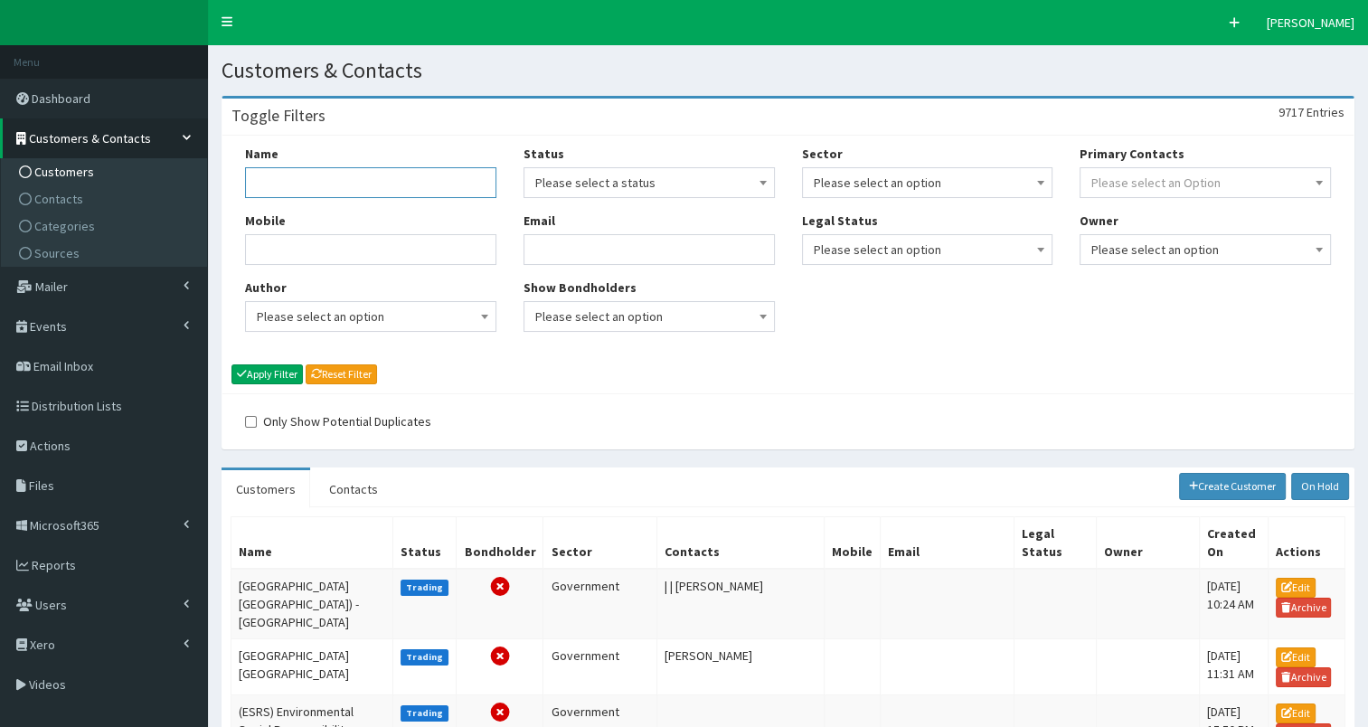
click at [325, 184] on input "Name" at bounding box center [370, 182] width 251 height 31
type input "lampada"
click at [288, 372] on button "Apply Filter" at bounding box center [266, 374] width 71 height 20
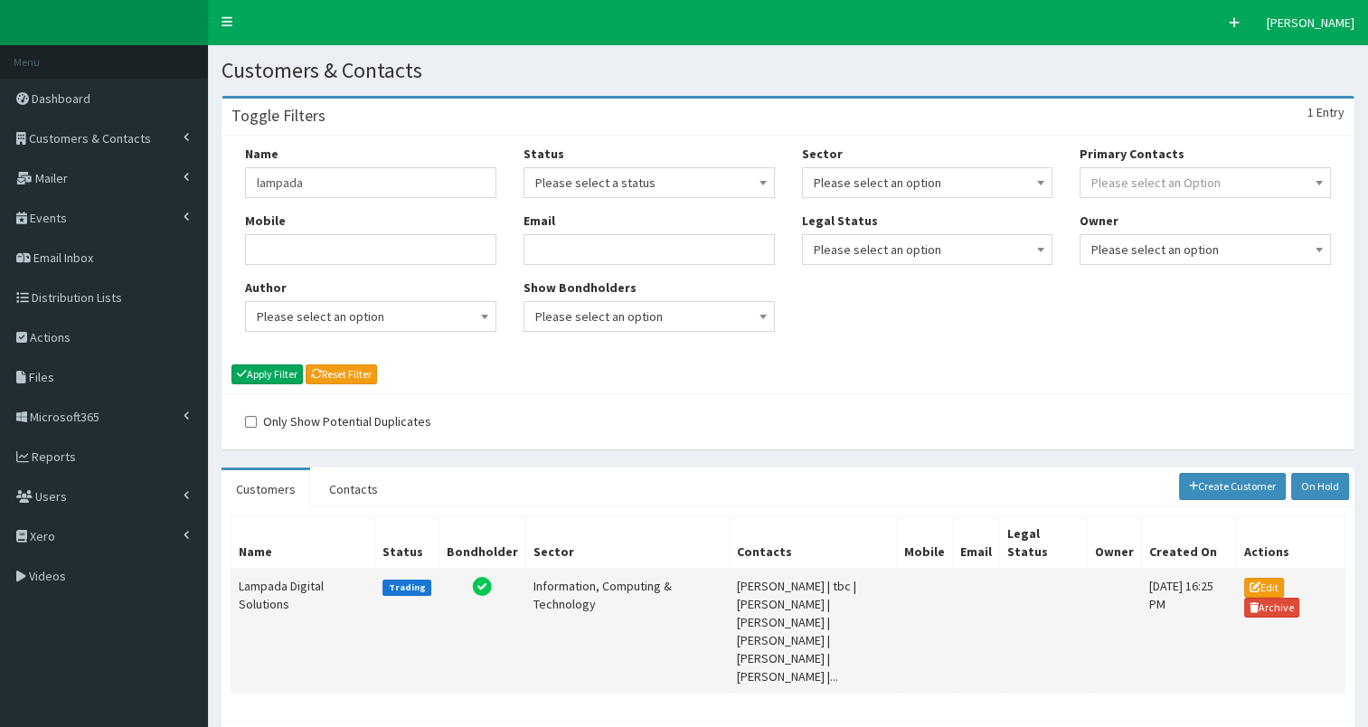
click at [251, 589] on td "Lampada Digital Solutions" at bounding box center [303, 631] width 144 height 125
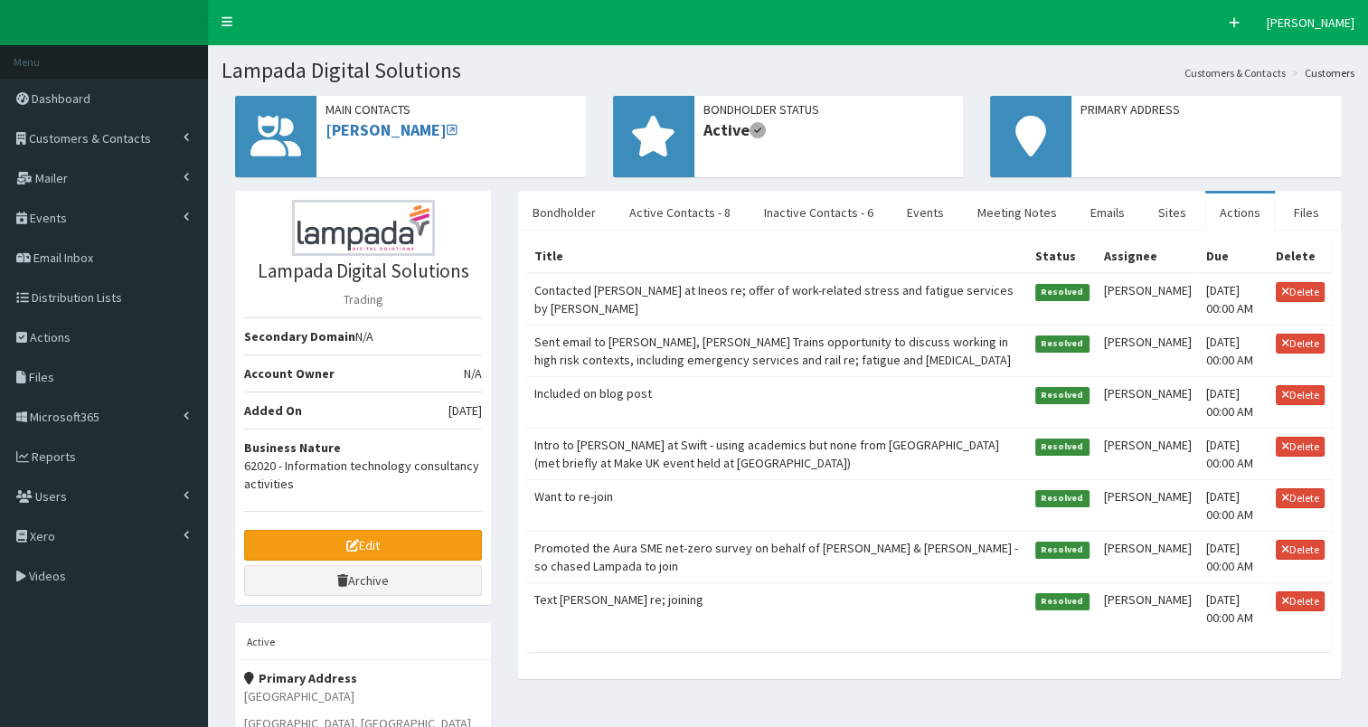
click at [744, 344] on td "Sent email to [PERSON_NAME], [PERSON_NAME] Trains opportunity to discuss workin…" at bounding box center [777, 351] width 501 height 52
select select
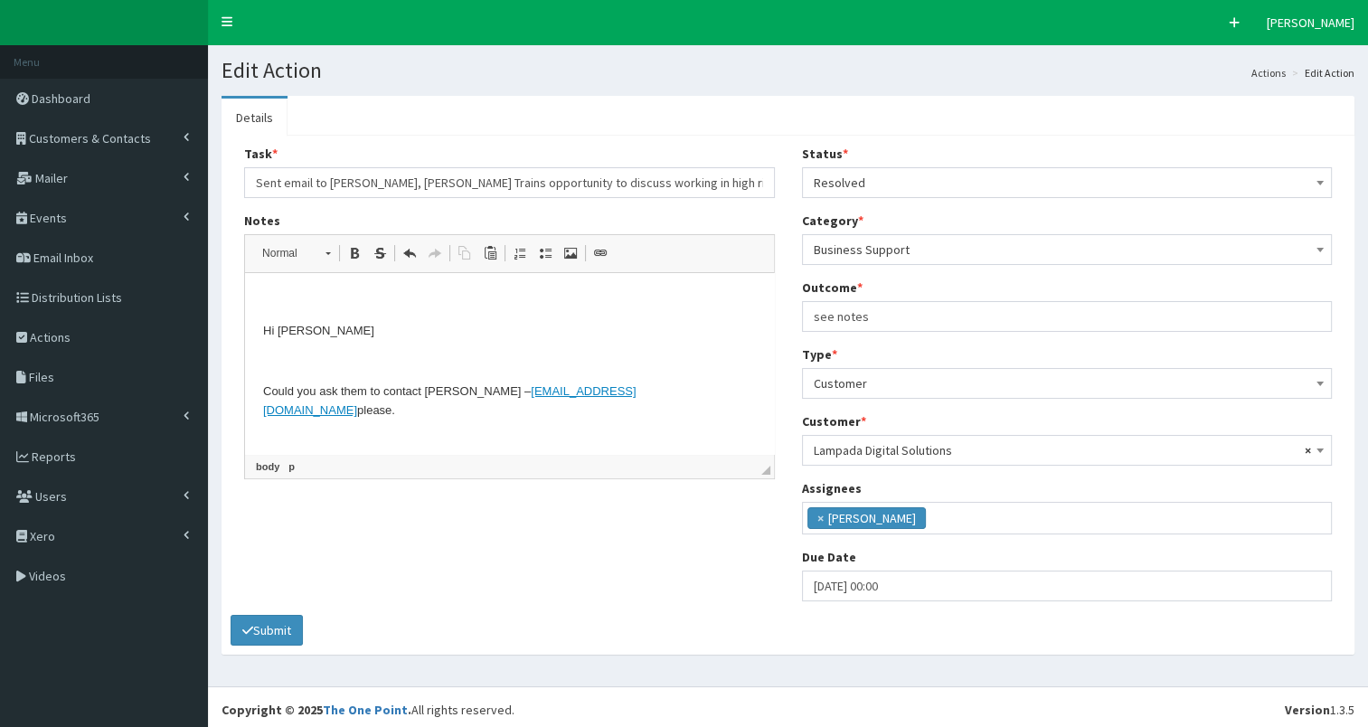
scroll to position [111, 0]
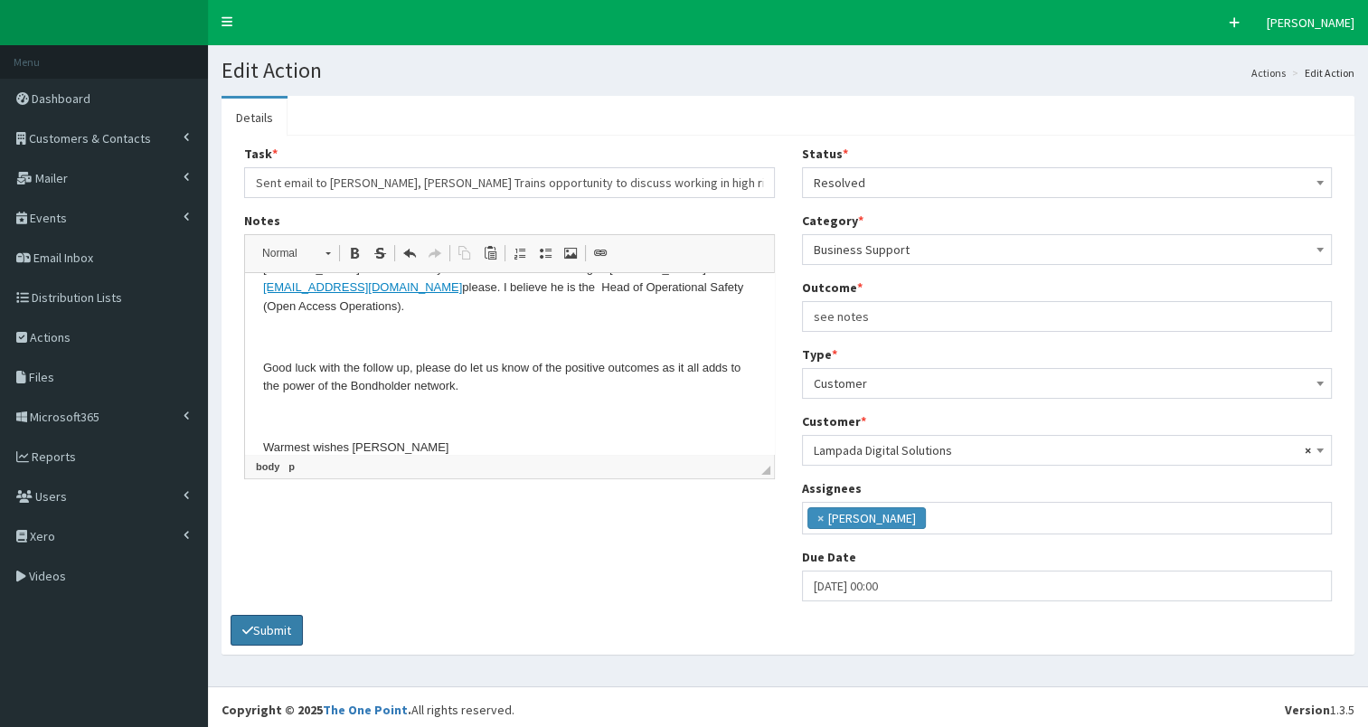
click at [268, 631] on button "Submit" at bounding box center [267, 630] width 72 height 31
